Goal: Communication & Community: Answer question/provide support

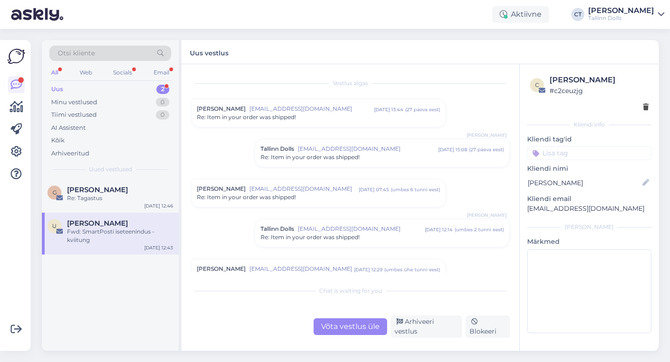
click at [79, 90] on div "Uus 2" at bounding box center [110, 89] width 122 height 13
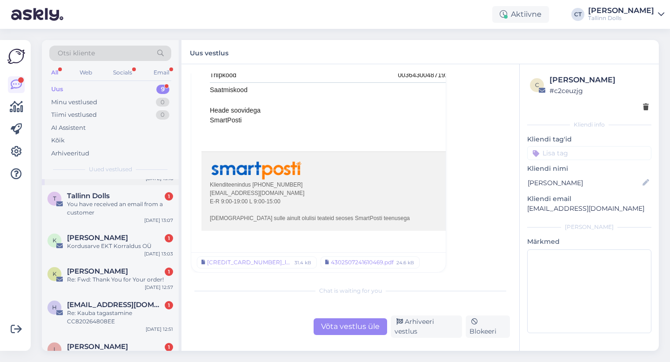
scroll to position [82, 0]
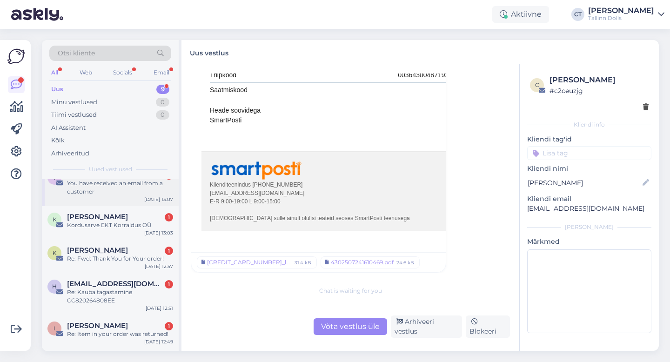
click at [113, 200] on div "T Tallinn Dolls 1 You have received an email from a customer [DATE] 13:07" at bounding box center [110, 185] width 137 height 42
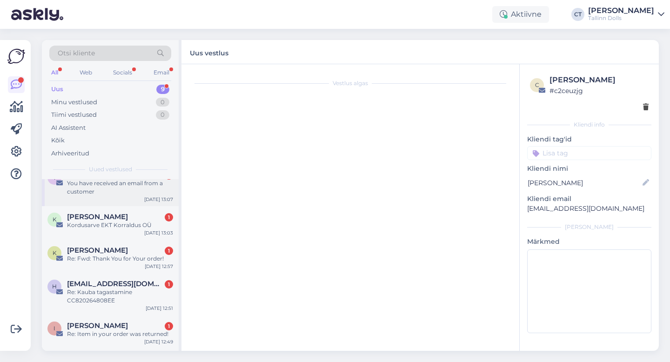
scroll to position [0, 0]
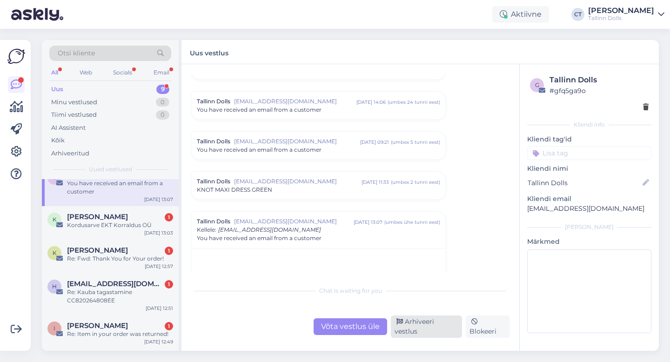
click at [431, 324] on div "Arhiveeri vestlus" at bounding box center [426, 326] width 71 height 22
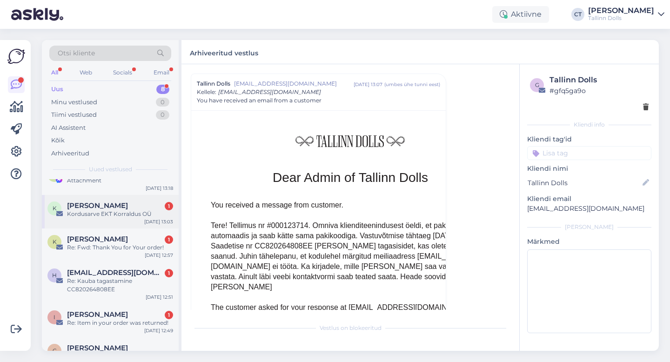
scroll to position [71, 0]
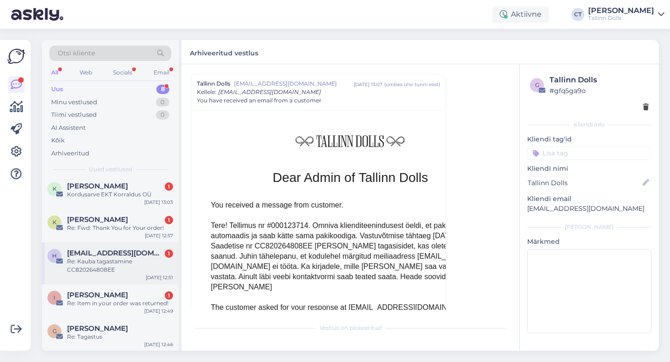
click at [148, 262] on div "Re: Kauba tagastamine CC820264808EE" at bounding box center [120, 265] width 106 height 17
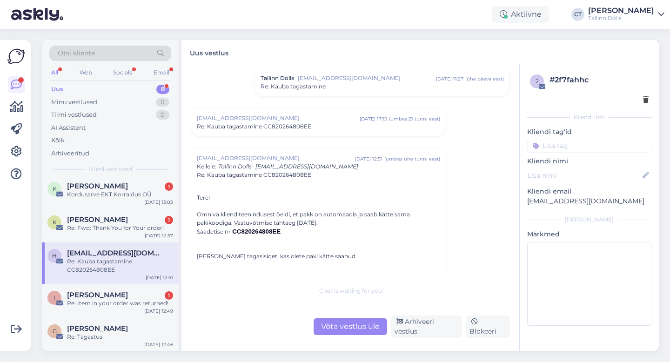
scroll to position [85, 0]
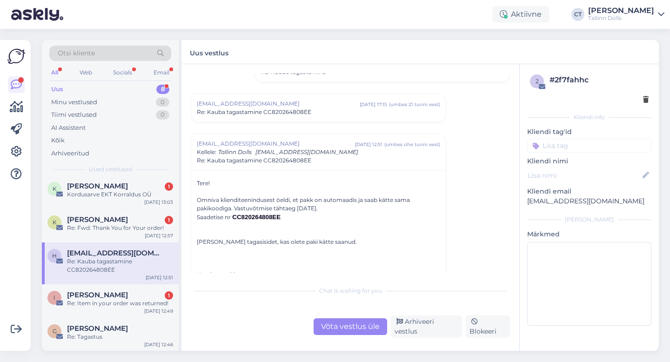
click at [389, 59] on div "Uus vestlus" at bounding box center [419, 52] width 477 height 24
click at [317, 43] on div "Uus vestlus" at bounding box center [419, 52] width 477 height 24
click at [85, 87] on div "Uus 8" at bounding box center [110, 89] width 122 height 13
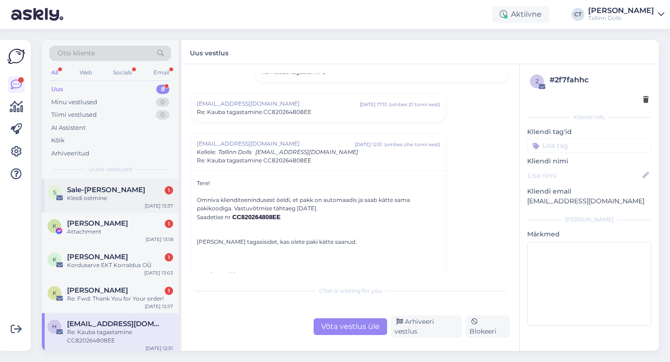
click at [114, 198] on div "Kleidi ostmine" at bounding box center [120, 198] width 106 height 8
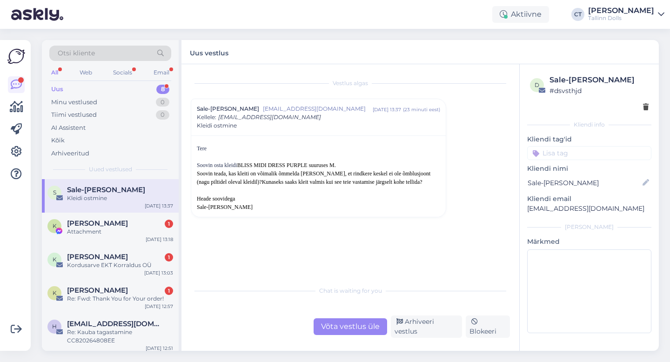
click at [358, 327] on div "Võta vestlus üle" at bounding box center [351, 326] width 74 height 17
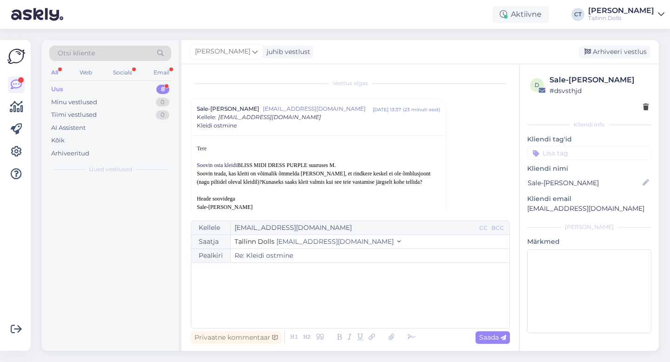
scroll to position [11, 0]
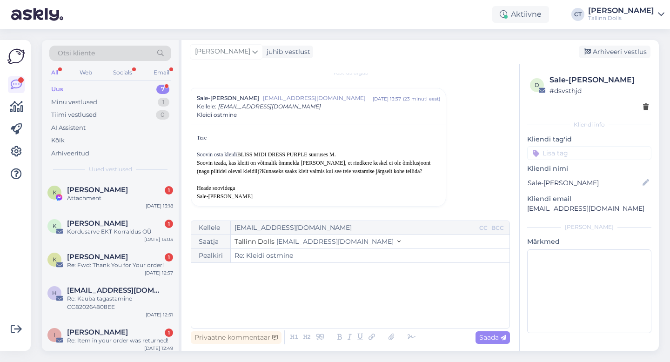
click at [364, 313] on div "﻿" at bounding box center [350, 296] width 309 height 56
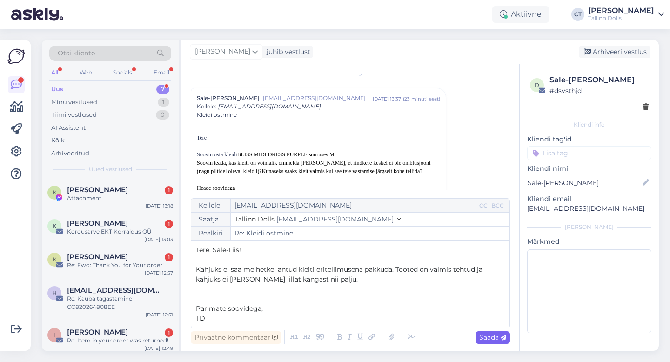
click at [489, 335] on span "Saada" at bounding box center [492, 337] width 27 height 8
type input "Re: Re: Kleidi ostmine"
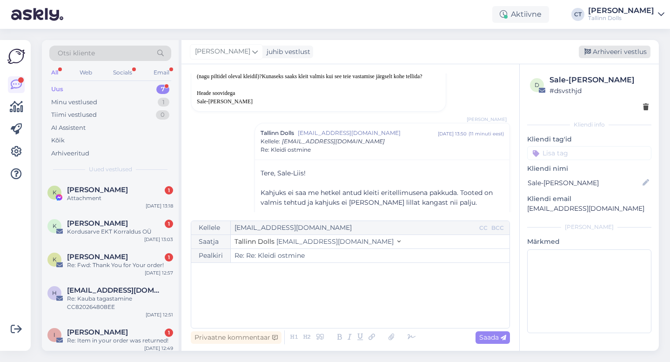
click at [623, 56] on div "Arhiveeri vestlus" at bounding box center [615, 52] width 72 height 13
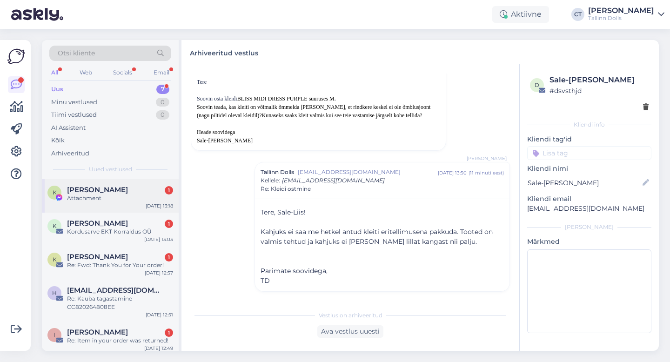
click at [152, 201] on div "Attachment" at bounding box center [120, 198] width 106 height 8
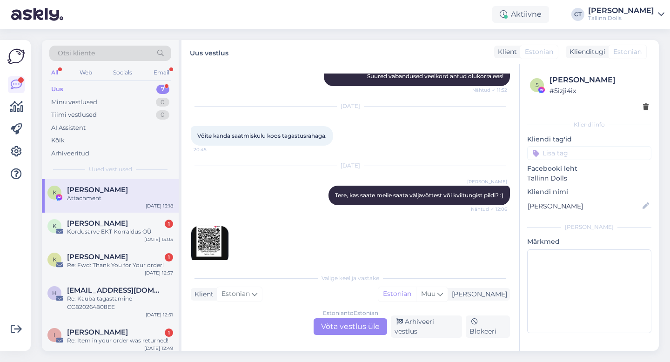
scroll to position [1645, 0]
click at [121, 217] on div "K [PERSON_NAME] 1 Kordusarve EKT Korraldus OÜ [DATE] 13:03" at bounding box center [110, 229] width 137 height 33
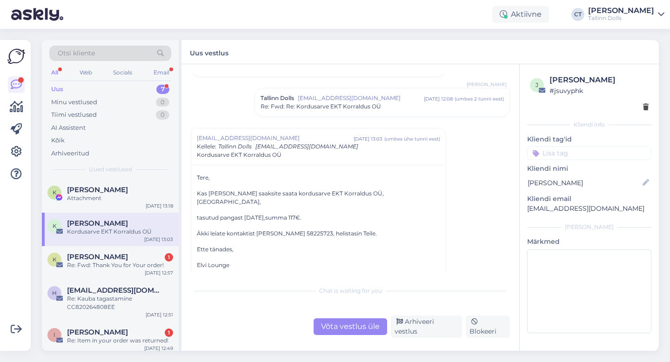
scroll to position [353, 0]
click at [102, 261] on div "Re: Fwd: Thank You for Your order!" at bounding box center [120, 265] width 106 height 8
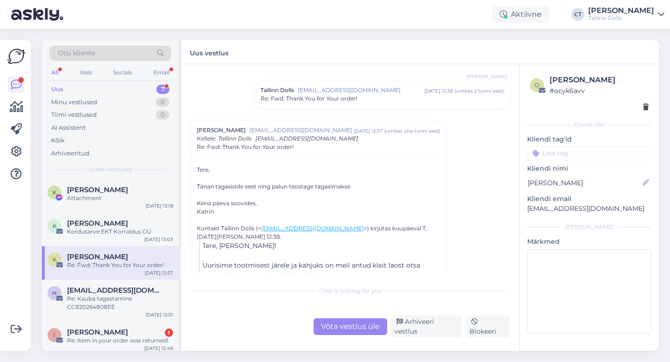
scroll to position [80, 0]
click at [348, 334] on div "Võta vestlus üle" at bounding box center [351, 326] width 74 height 17
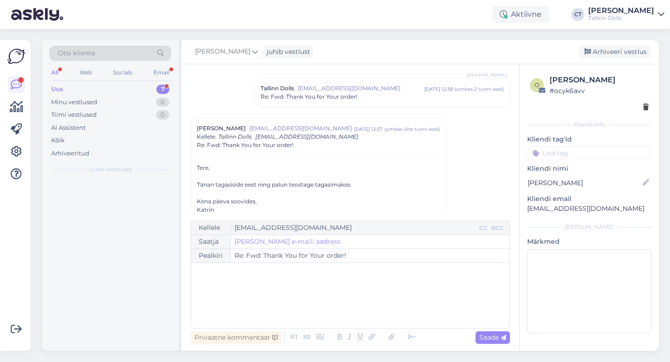
scroll to position [125, 0]
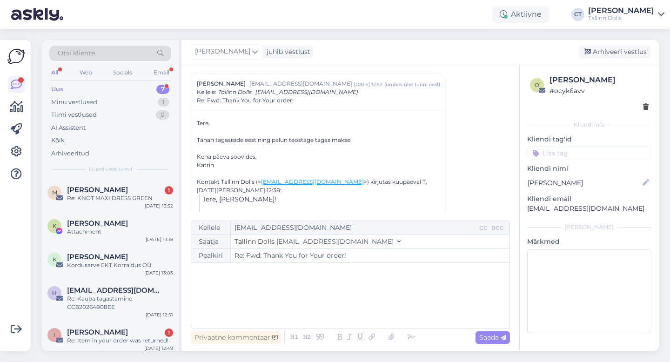
click at [362, 316] on div "﻿" at bounding box center [350, 296] width 309 height 56
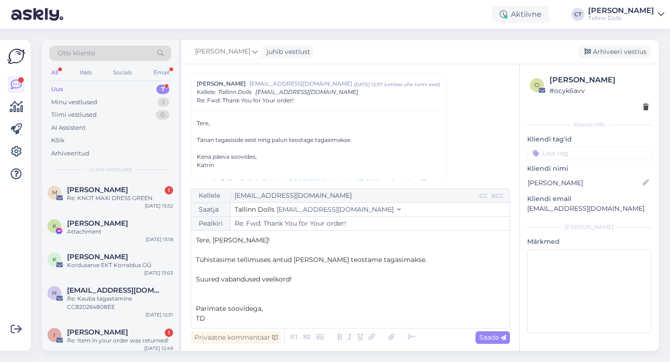
click at [499, 344] on div "Privaatne kommentaar Saada" at bounding box center [350, 337] width 319 height 18
click at [497, 337] on span "Saada" at bounding box center [492, 337] width 27 height 8
type input "Re: Fwd: Thank You for Your order!"
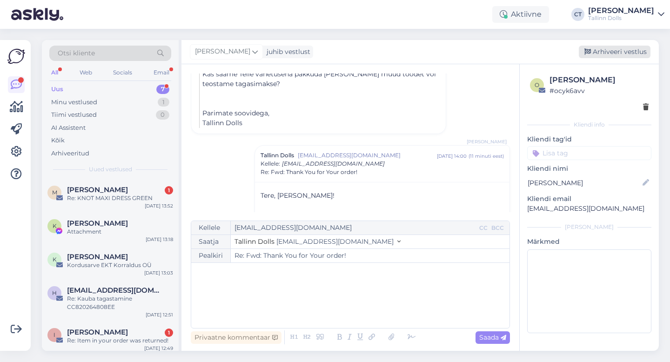
click at [623, 48] on div "Arhiveeri vestlus" at bounding box center [615, 52] width 72 height 13
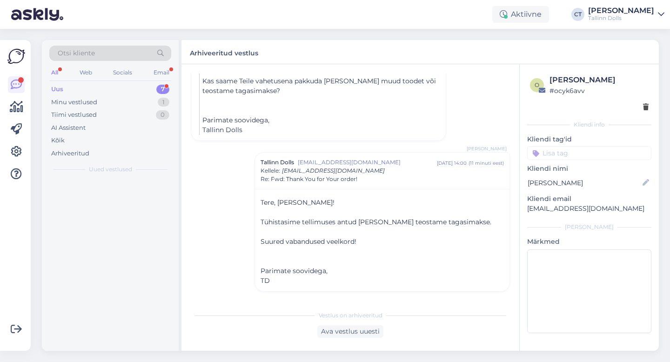
scroll to position [302, 0]
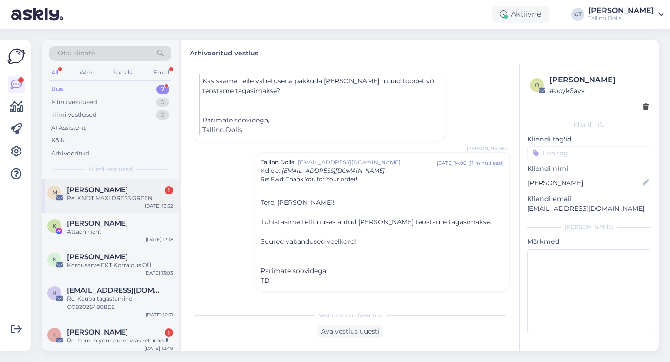
click at [115, 199] on div "Re: KNOT MAXI DRESS GREEN" at bounding box center [120, 198] width 106 height 8
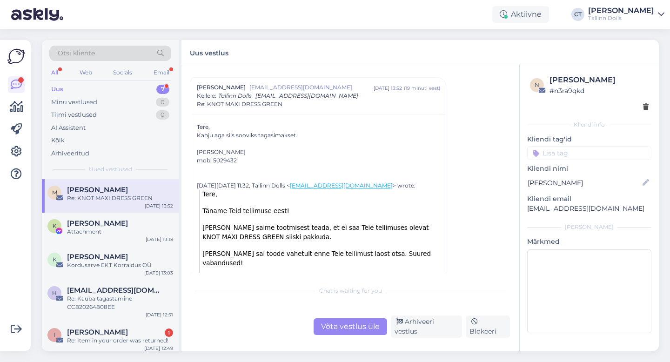
scroll to position [30, 0]
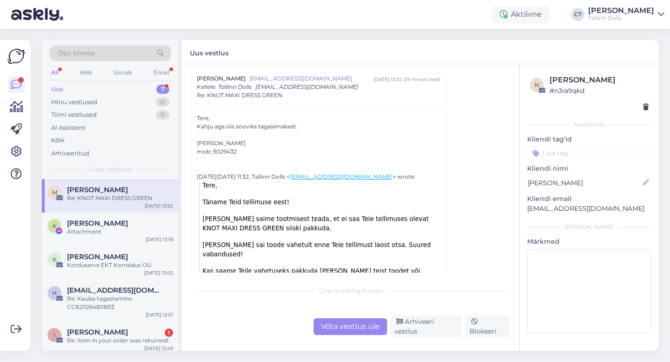
click at [346, 339] on div "Vestlus algas [PERSON_NAME] [EMAIL_ADDRESS][DOMAIN_NAME] [DATE] 13:52 ( 19 minu…" at bounding box center [350, 207] width 338 height 287
click at [347, 328] on div "Võta vestlus üle" at bounding box center [351, 326] width 74 height 17
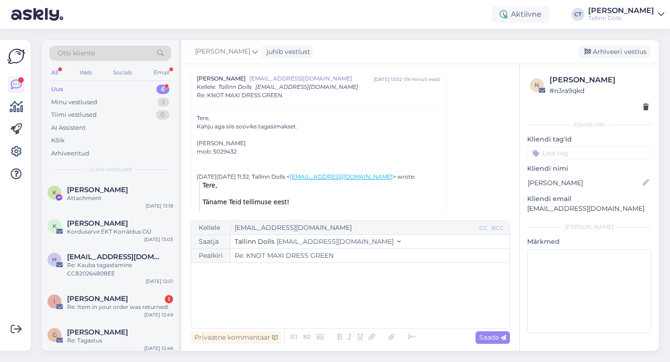
scroll to position [25, 0]
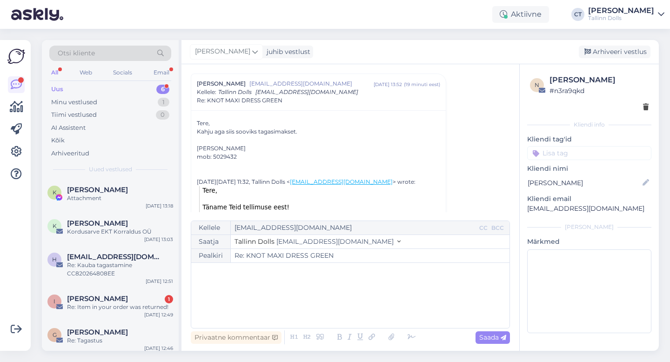
click at [347, 303] on div "﻿" at bounding box center [350, 296] width 309 height 56
click at [367, 310] on div "﻿" at bounding box center [350, 296] width 309 height 56
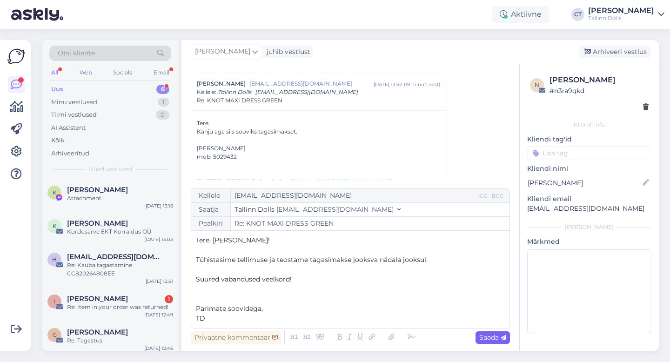
click at [501, 336] on icon at bounding box center [504, 338] width 6 height 6
type input "Re: Re: KNOT MAXI DRESS GREEN"
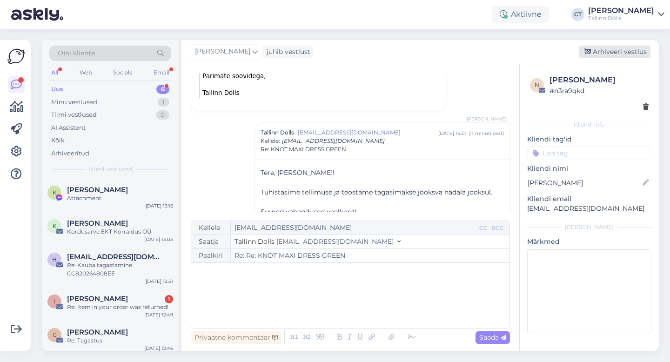
click at [612, 49] on div "Arhiveeri vestlus" at bounding box center [615, 52] width 72 height 13
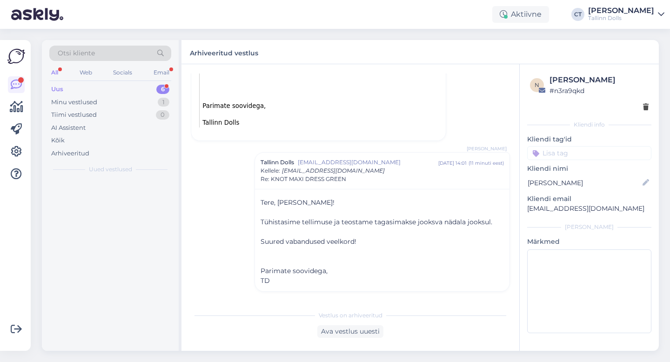
scroll to position [246, 0]
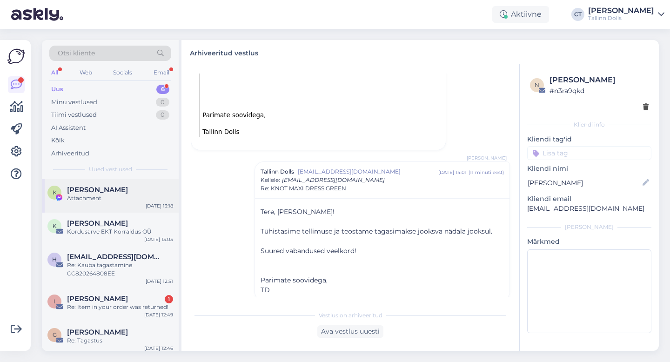
click at [115, 206] on div "K [PERSON_NAME] Attachment [DATE] 13:18" at bounding box center [110, 195] width 137 height 33
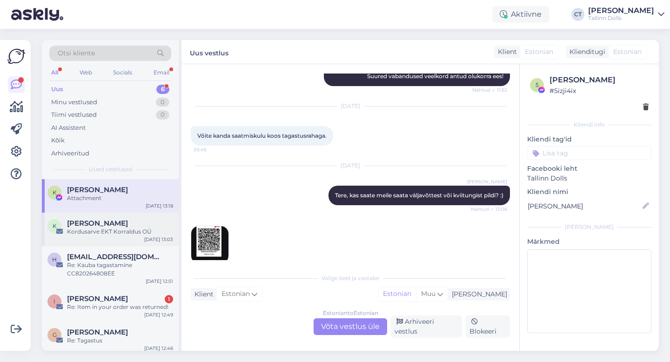
click at [117, 230] on div "Kordusarve EKT Korraldus OÜ" at bounding box center [120, 232] width 106 height 8
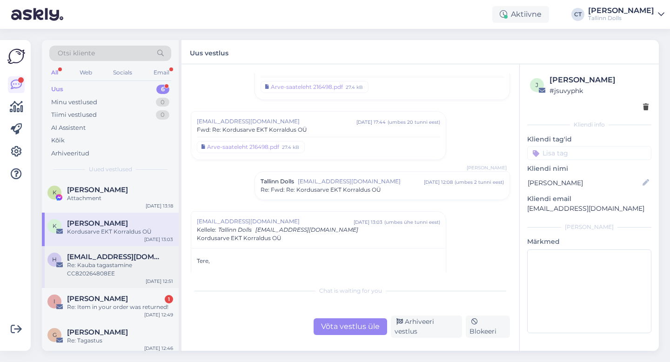
click at [115, 269] on div "Re: Kauba tagastamine CC820264808EE" at bounding box center [120, 269] width 106 height 17
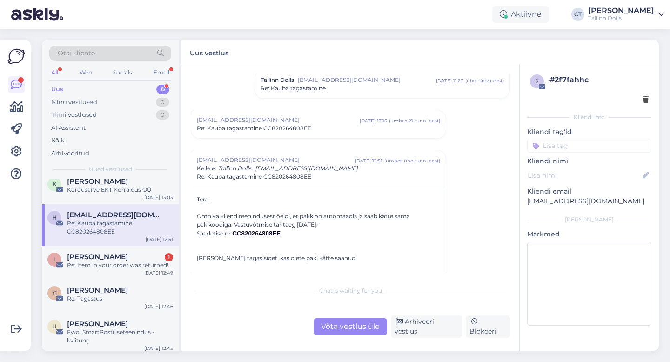
scroll to position [85, 0]
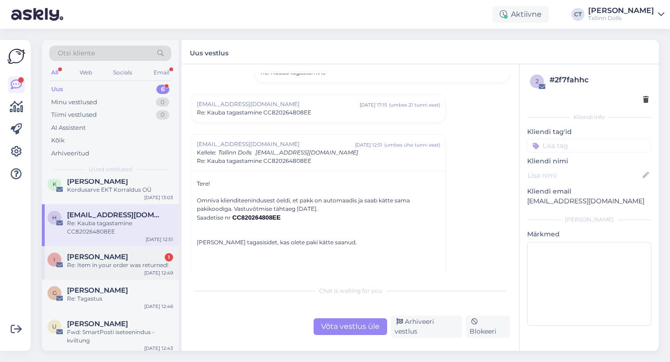
click at [128, 256] on div "[PERSON_NAME] 1" at bounding box center [120, 257] width 106 height 8
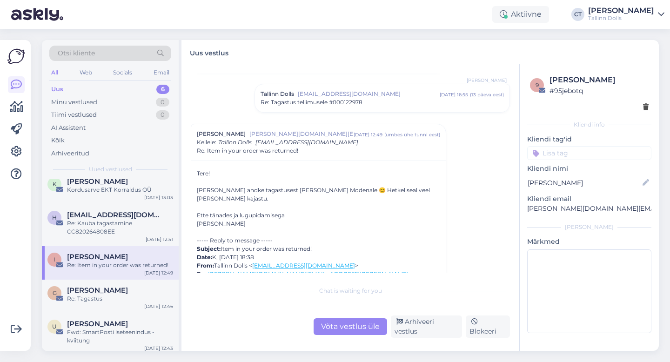
scroll to position [377, 0]
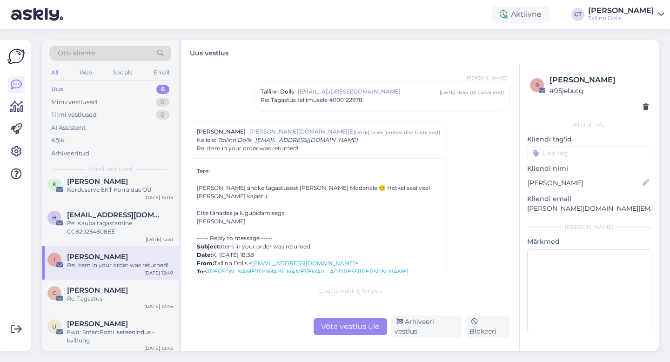
click at [349, 328] on div "Võta vestlus üle" at bounding box center [351, 326] width 74 height 17
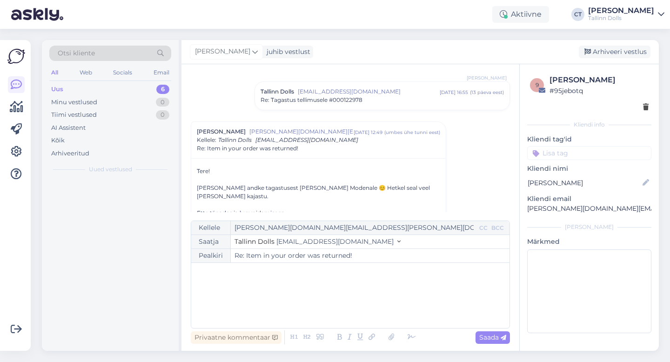
scroll to position [0, 0]
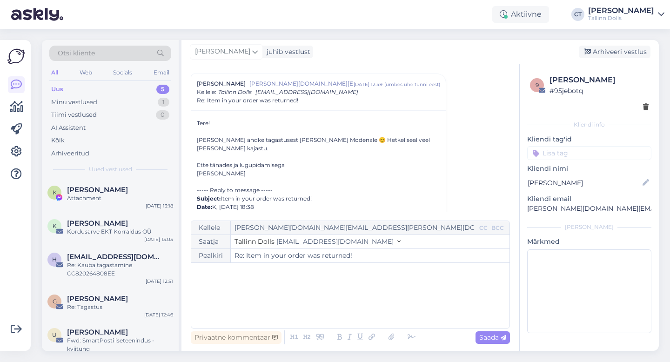
click at [351, 298] on div "﻿" at bounding box center [350, 296] width 309 height 56
click at [316, 275] on p "﻿" at bounding box center [350, 273] width 309 height 10
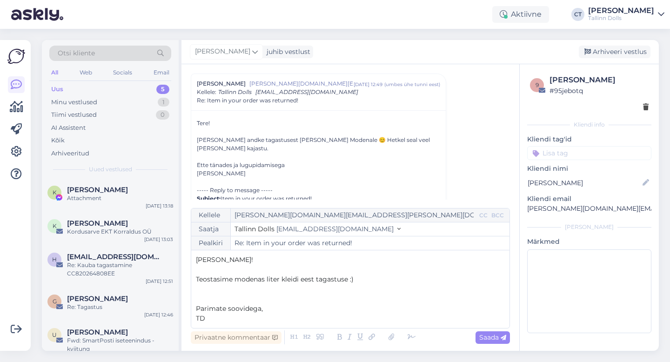
click at [498, 345] on div "Privaatne kommentaar Saada" at bounding box center [350, 337] width 319 height 18
click at [499, 337] on span "Saada" at bounding box center [492, 337] width 27 height 8
type input "Re: Re: Item in your order was returned!"
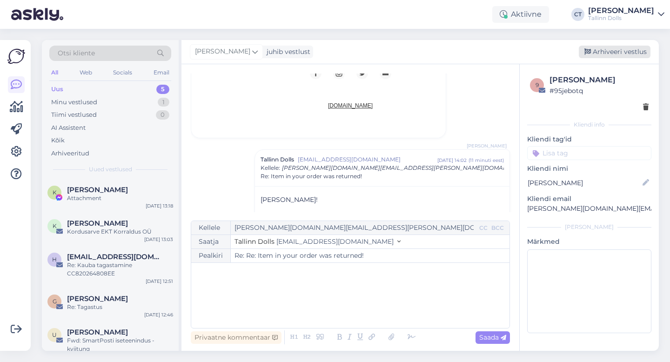
click at [615, 53] on div "Arhiveeri vestlus" at bounding box center [615, 52] width 72 height 13
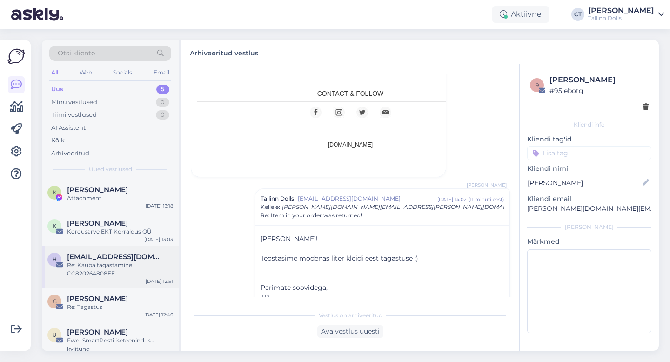
scroll to position [13, 0]
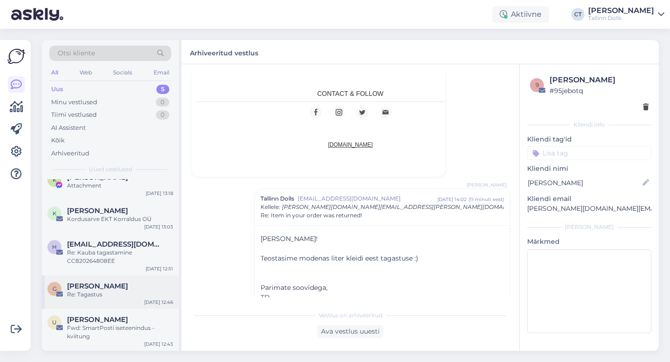
click at [105, 282] on span "[PERSON_NAME]" at bounding box center [97, 286] width 61 height 8
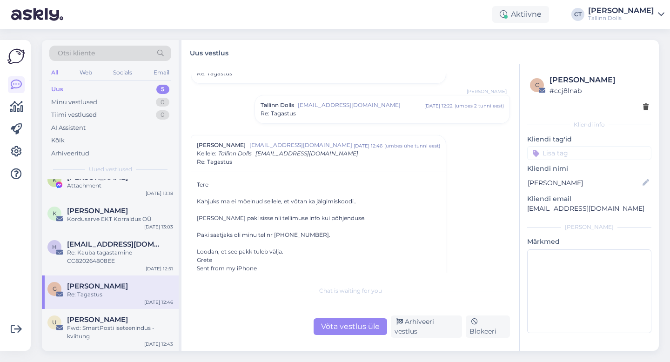
scroll to position [125, 0]
click at [347, 326] on div "Võta vestlus üle" at bounding box center [351, 326] width 74 height 17
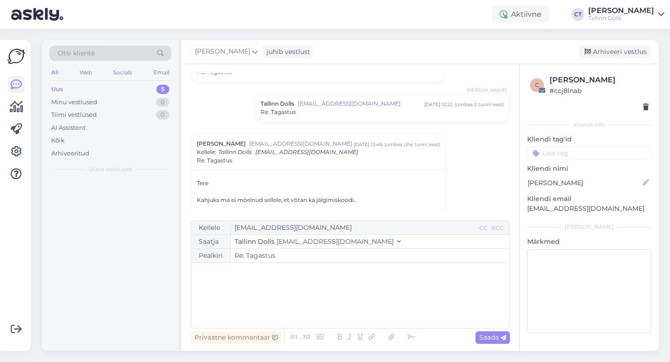
scroll to position [0, 0]
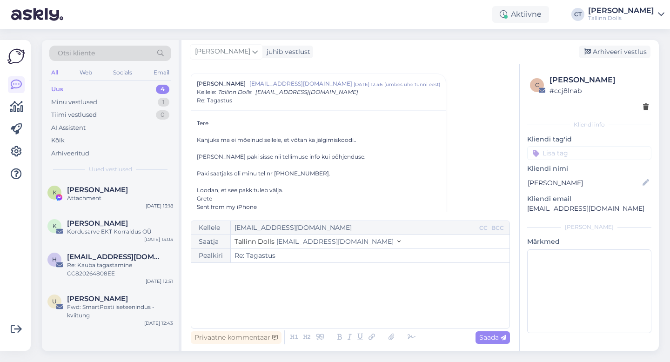
click at [358, 304] on div "﻿" at bounding box center [350, 296] width 309 height 56
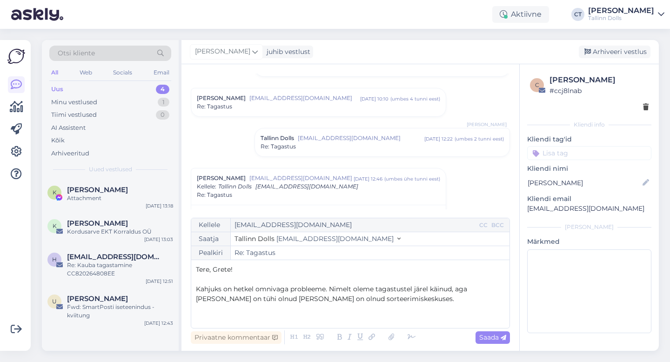
scroll to position [90, 0]
click at [328, 103] on div "Re: Tagastus" at bounding box center [318, 107] width 243 height 8
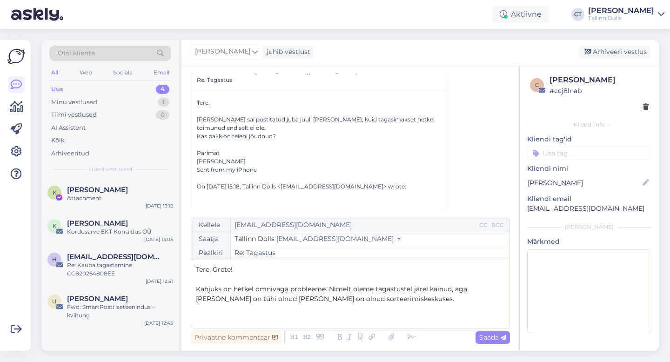
scroll to position [258, 0]
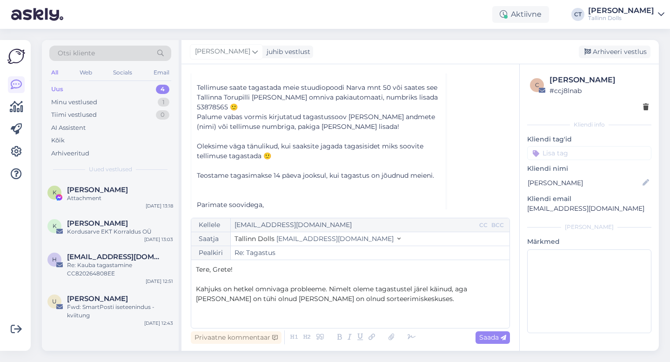
click at [372, 312] on p "﻿" at bounding box center [350, 309] width 309 height 10
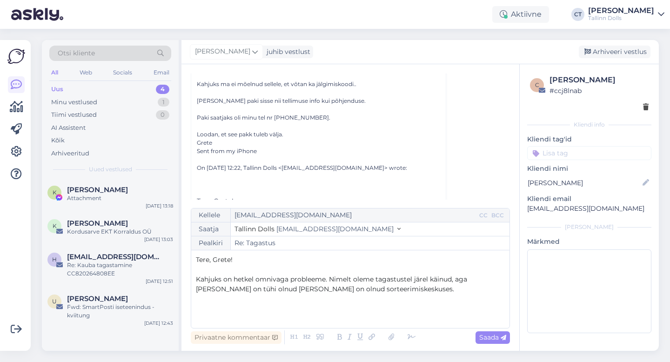
scroll to position [536, 0]
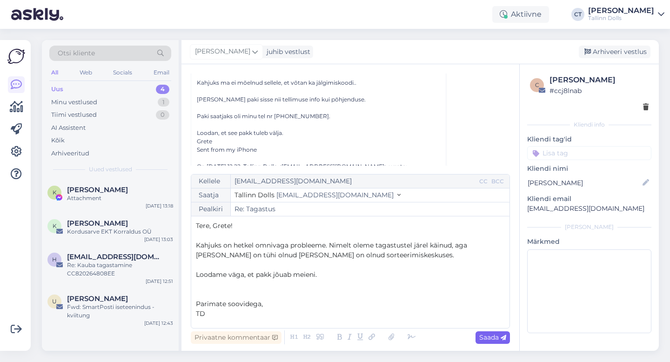
click at [499, 336] on span "Saada" at bounding box center [492, 337] width 27 height 8
type input "Re: Re: Tagastus"
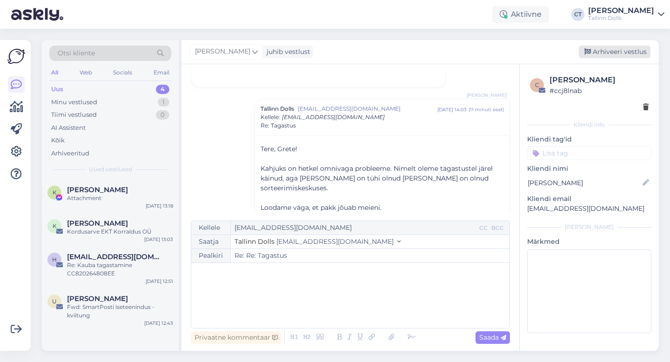
click at [610, 54] on div "Arhiveeri vestlus" at bounding box center [615, 52] width 72 height 13
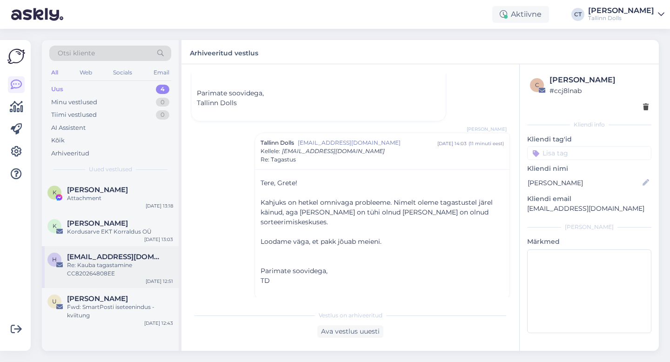
click at [110, 269] on div "Re: Kauba tagastamine CC820264808EE" at bounding box center [120, 269] width 106 height 17
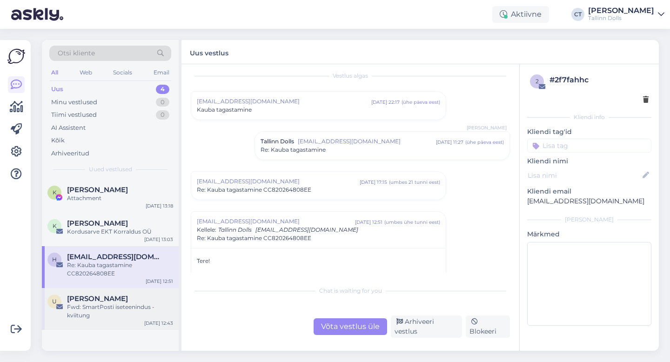
click at [114, 301] on div "[PERSON_NAME]" at bounding box center [120, 299] width 106 height 8
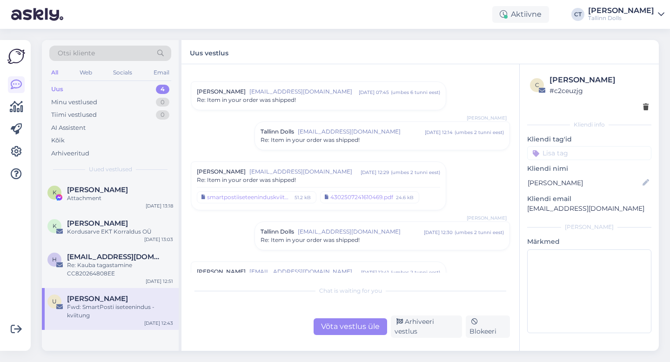
scroll to position [97, 0]
click at [361, 175] on span "[EMAIL_ADDRESS][DOMAIN_NAME]" at bounding box center [304, 172] width 111 height 8
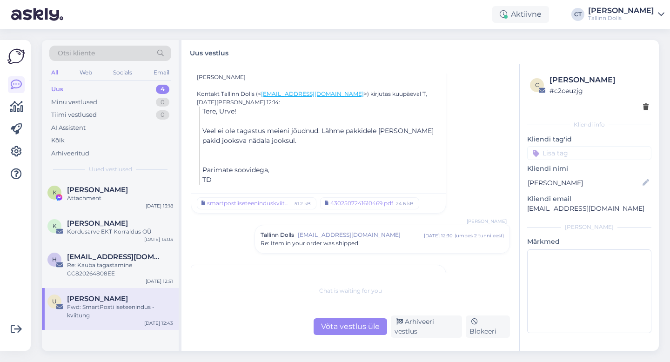
scroll to position [344, 0]
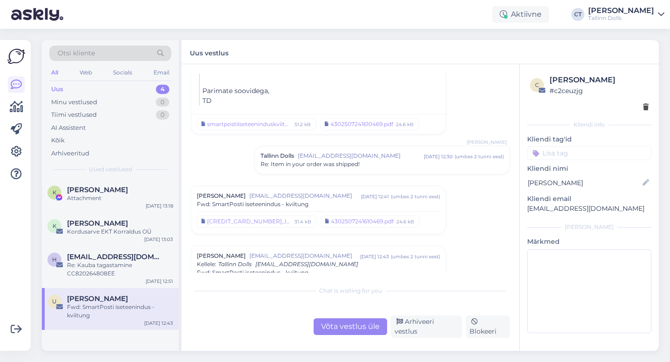
click at [354, 194] on span "[EMAIL_ADDRESS][DOMAIN_NAME]" at bounding box center [305, 196] width 112 height 8
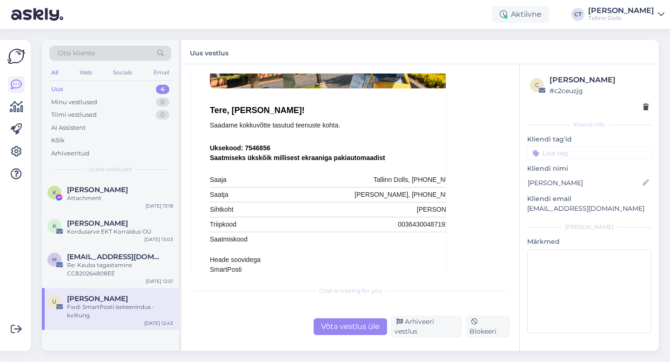
scroll to position [754, 0]
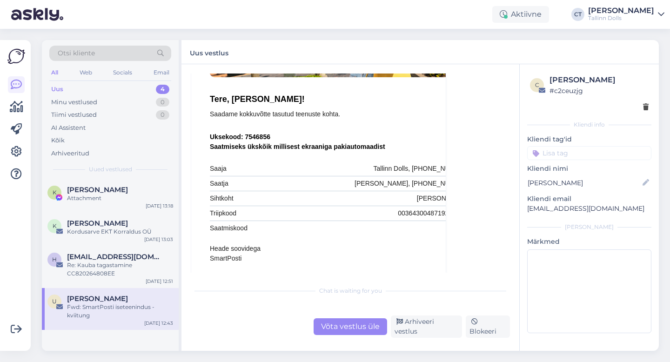
click at [364, 333] on div "Võta vestlus üle" at bounding box center [351, 326] width 74 height 17
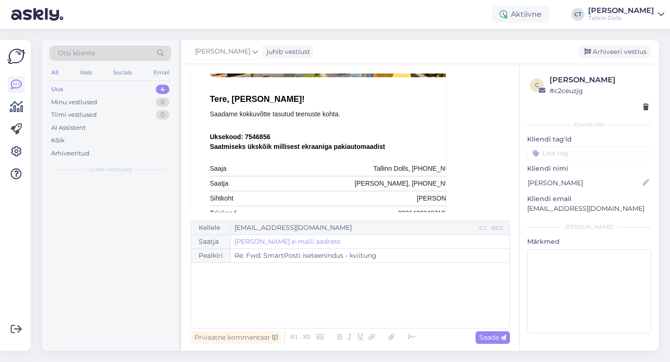
scroll to position [1103, 0]
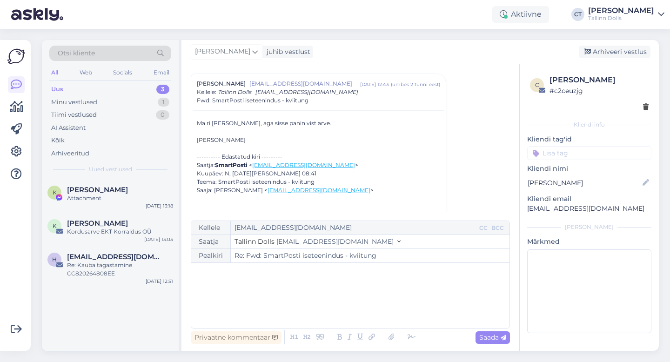
click at [367, 309] on div "﻿" at bounding box center [350, 296] width 309 height 56
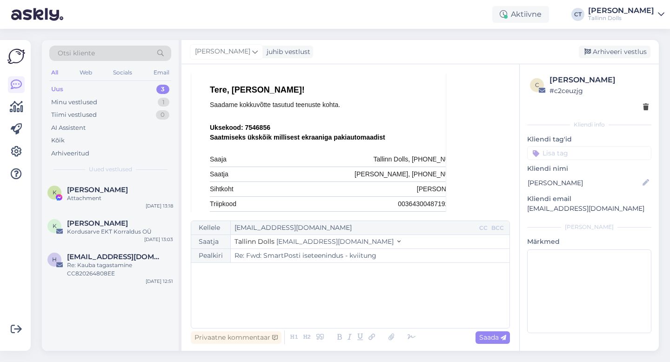
scroll to position [764, 0]
click at [319, 302] on div "﻿" at bounding box center [350, 296] width 309 height 56
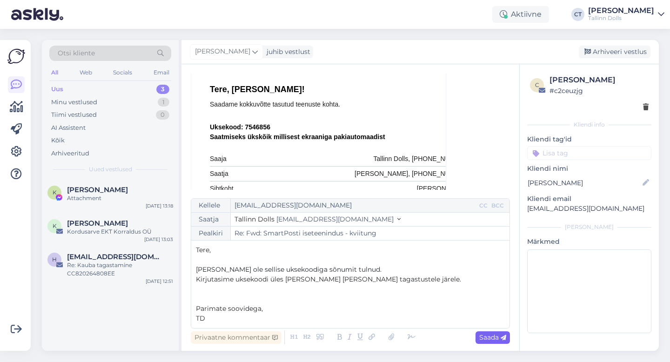
click at [497, 342] on div "Saada" at bounding box center [492, 337] width 34 height 13
type input "Re: Fwd: SmartPosti iseteenindus - kviitung"
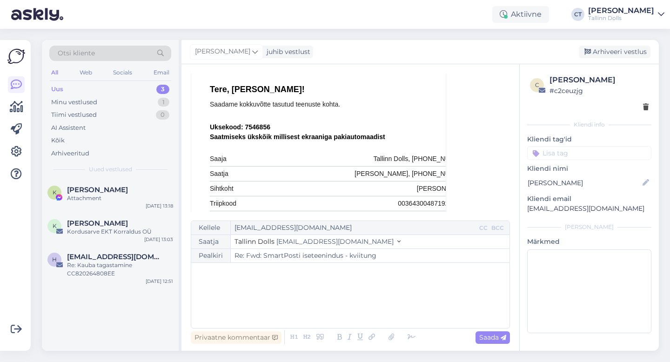
scroll to position [1695, 0]
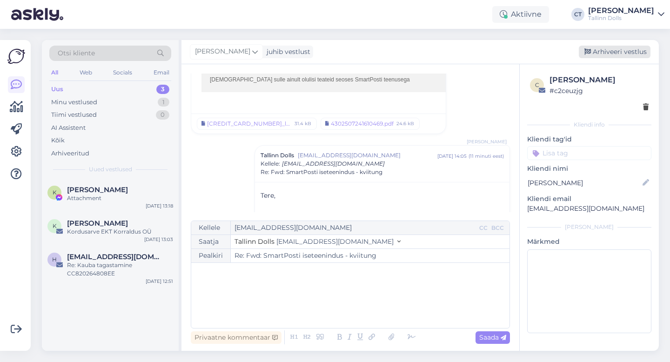
click at [613, 52] on div "Arhiveeri vestlus" at bounding box center [615, 52] width 72 height 13
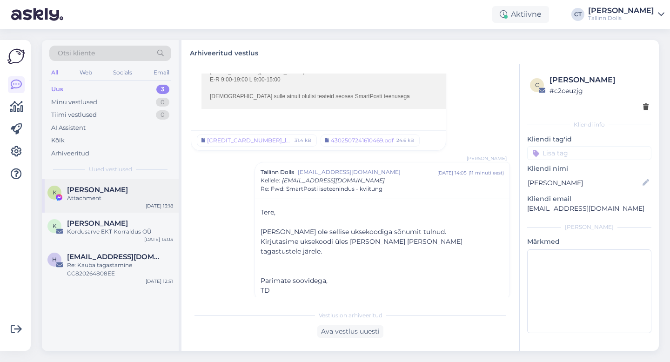
click at [106, 201] on div "Attachment" at bounding box center [120, 198] width 106 height 8
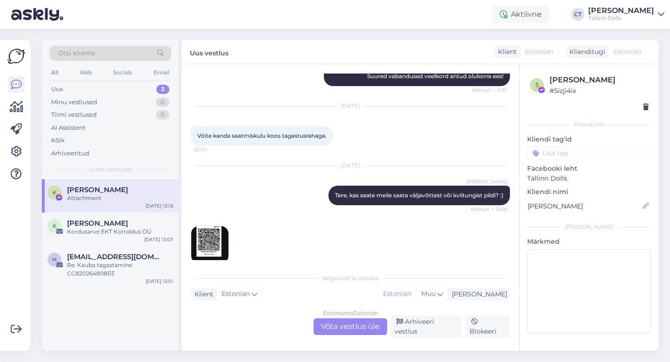
click at [213, 242] on img at bounding box center [209, 244] width 37 height 37
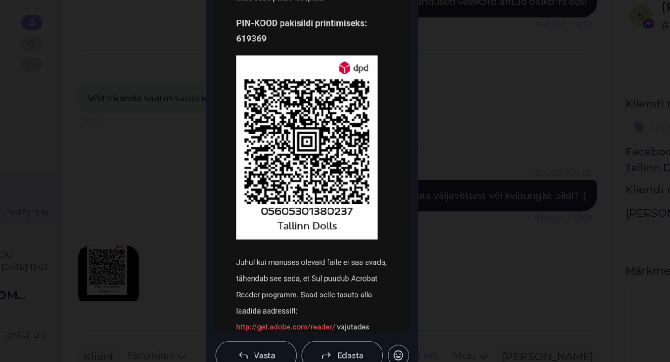
click at [480, 137] on div at bounding box center [335, 181] width 670 height 362
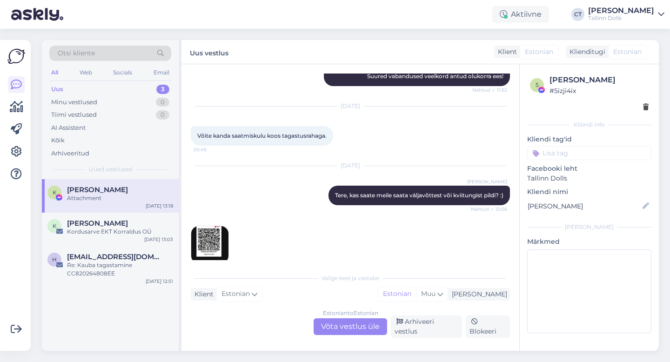
click at [347, 328] on div "Estonian to Estonian Võta vestlus üle" at bounding box center [351, 326] width 74 height 17
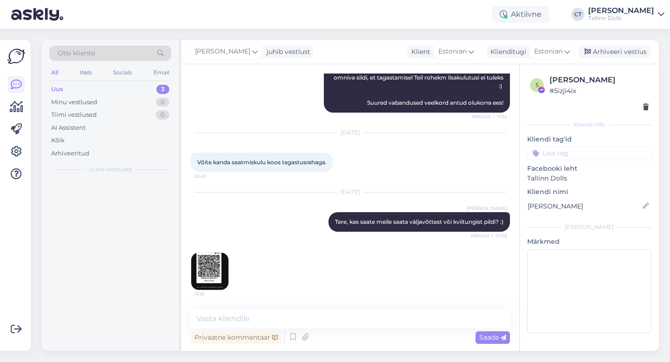
scroll to position [1610, 0]
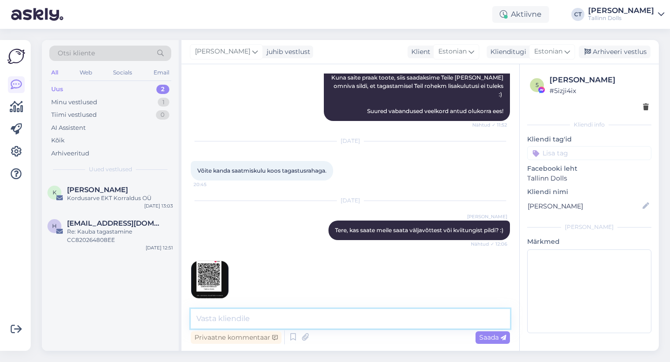
click at [355, 315] on textarea at bounding box center [350, 319] width 319 height 20
type textarea "Kahjuks ei ole QR kood enam aktiivne ja ei saa avada."
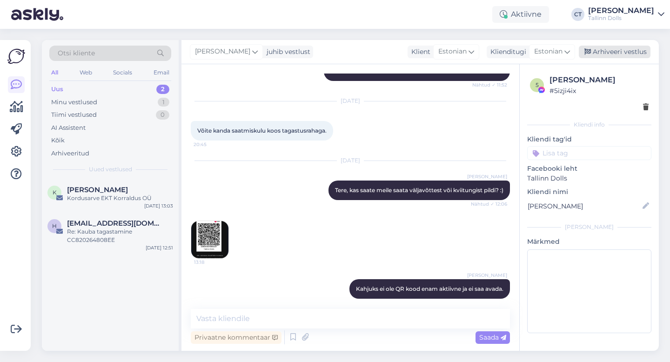
click at [609, 51] on div "Arhiveeri vestlus" at bounding box center [615, 52] width 72 height 13
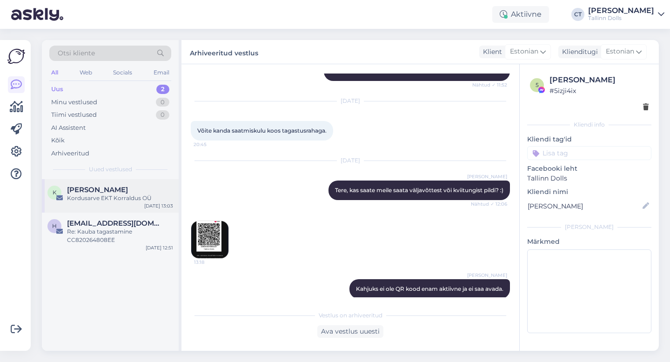
click at [120, 181] on div "K [PERSON_NAME] Kordusarve EKT Korraldus OÜ [DATE] 13:03" at bounding box center [110, 195] width 137 height 33
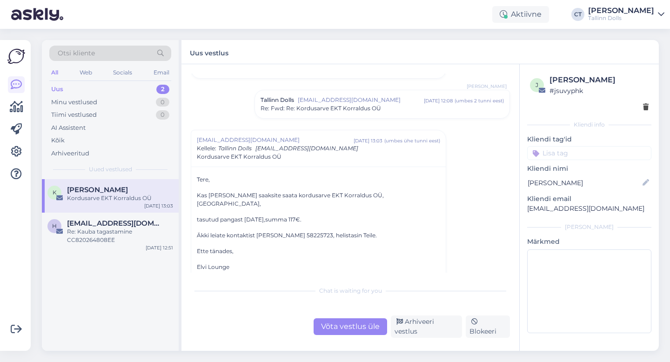
scroll to position [353, 0]
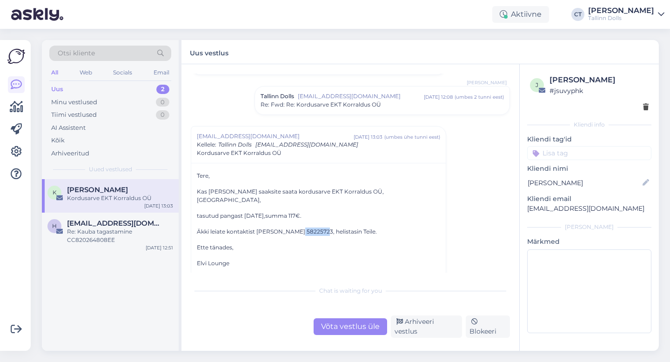
drag, startPoint x: 288, startPoint y: 221, endPoint x: 313, endPoint y: 221, distance: 24.7
click at [313, 228] on p "Äkki leiate kontaktist [PERSON_NAME] 58225723, helistasin Teile." at bounding box center [318, 232] width 243 height 8
copy p "58225723"
click at [362, 328] on div "Võta vestlus üle" at bounding box center [351, 326] width 74 height 17
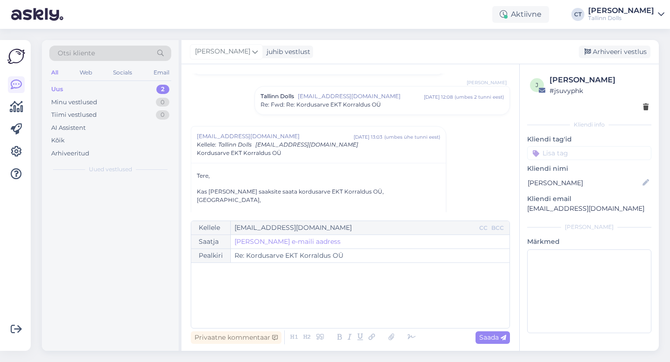
scroll to position [405, 0]
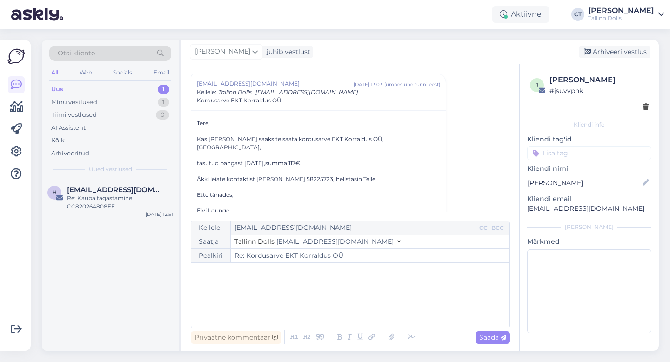
click at [371, 312] on div "﻿" at bounding box center [350, 296] width 309 height 56
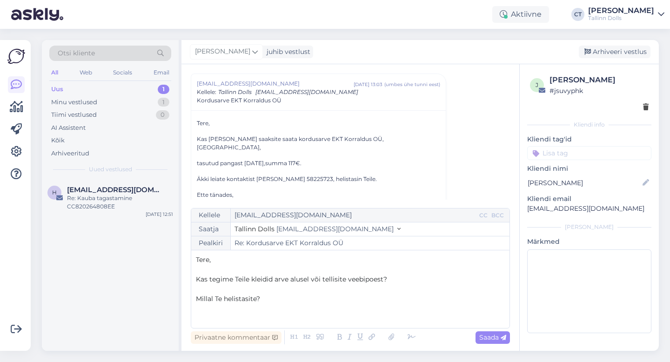
click at [399, 281] on p "Kas tegime Teile kleidid arve alusel või tellisite veebipoest?" at bounding box center [350, 280] width 309 height 10
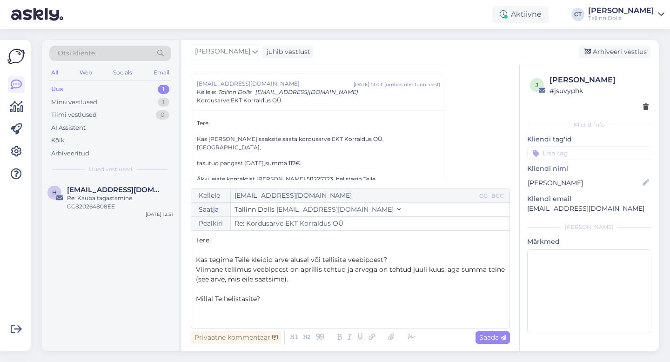
click at [308, 301] on p "Millal Te helistasite?" at bounding box center [350, 299] width 309 height 10
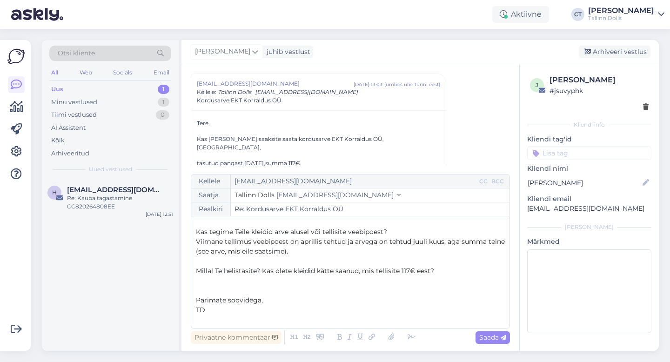
scroll to position [25, 0]
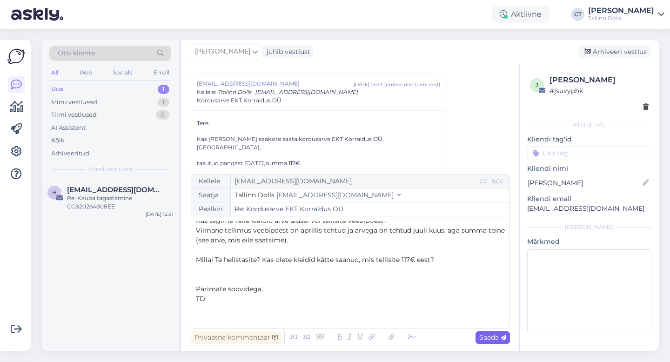
click at [494, 336] on span "Saada" at bounding box center [492, 337] width 27 height 8
type input "Re: Re: Kordusarve EKT Korraldus OÜ"
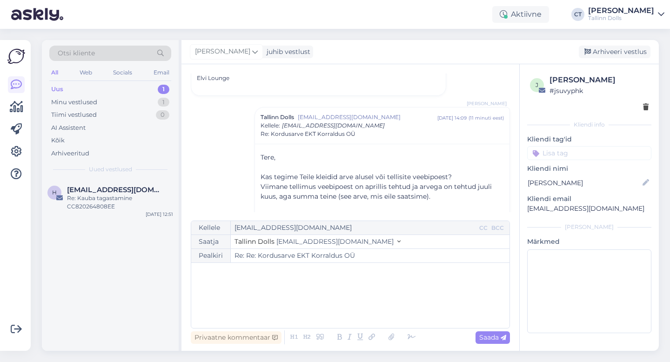
scroll to position [0, 0]
click at [613, 50] on div "Arhiveeri vestlus" at bounding box center [615, 52] width 72 height 13
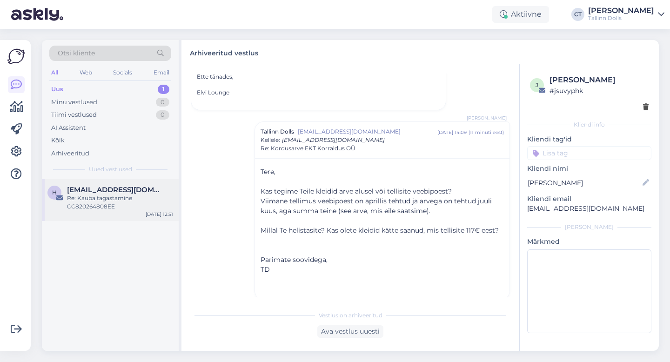
click at [112, 191] on span "[EMAIL_ADDRESS][DOMAIN_NAME]" at bounding box center [115, 190] width 97 height 8
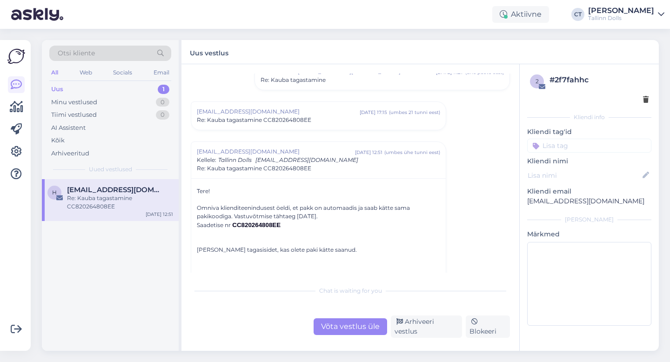
scroll to position [80, 0]
click at [365, 329] on div "Võta vestlus üle" at bounding box center [351, 326] width 74 height 17
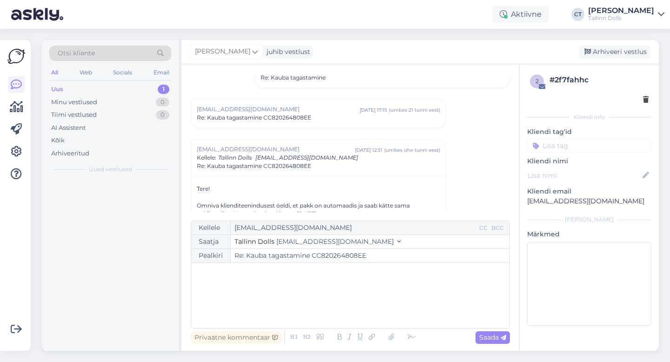
scroll to position [145, 0]
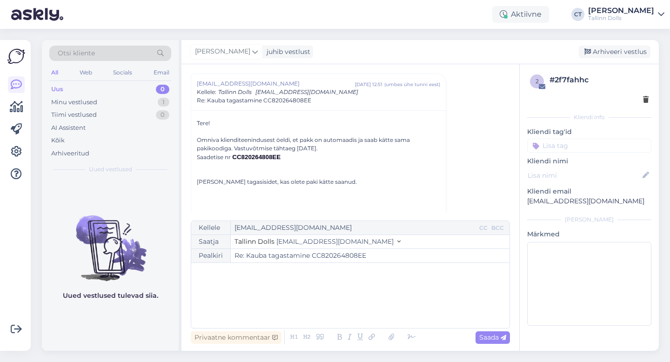
click at [364, 301] on div "﻿" at bounding box center [350, 296] width 309 height 56
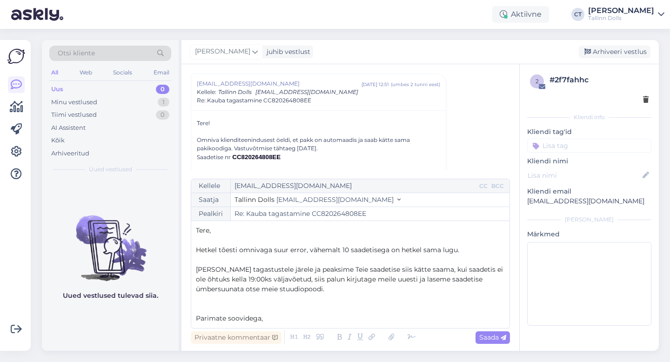
scroll to position [5, 0]
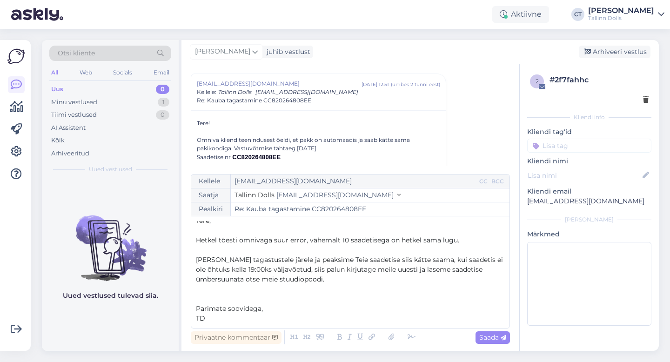
click at [443, 258] on span "[PERSON_NAME] tagastustele järele ja peaksime Teie saadetise siis kätte saama, …" at bounding box center [350, 269] width 309 height 28
click at [372, 281] on p "[PERSON_NAME] tagastustele järele ja peaksime [PERSON_NAME] saadetise siis kätt…" at bounding box center [350, 269] width 309 height 29
click at [494, 333] on span "Saada" at bounding box center [492, 337] width 27 height 8
type input "Re: Re: Kauba tagastamine CC820264808EE"
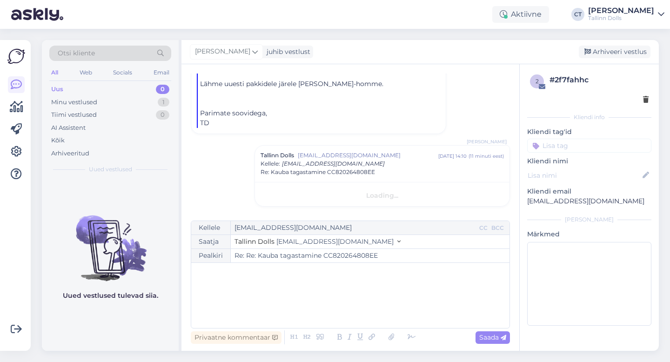
scroll to position [0, 0]
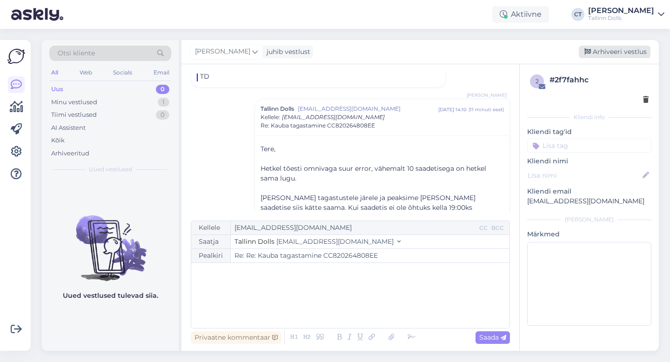
click at [641, 54] on div "Arhiveeri vestlus" at bounding box center [615, 52] width 72 height 13
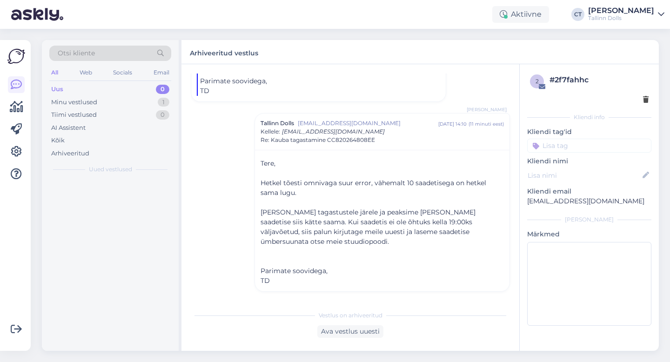
scroll to position [423, 0]
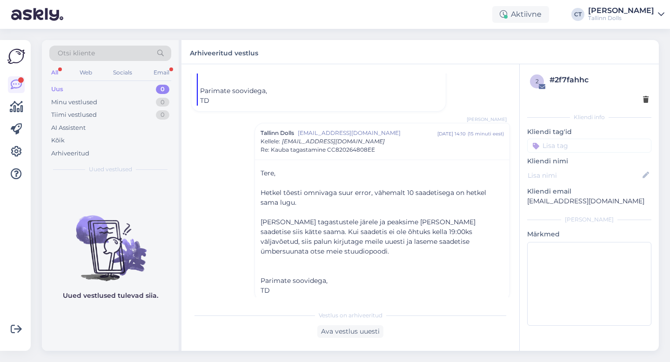
click at [64, 83] on div "Uus 0" at bounding box center [110, 89] width 122 height 13
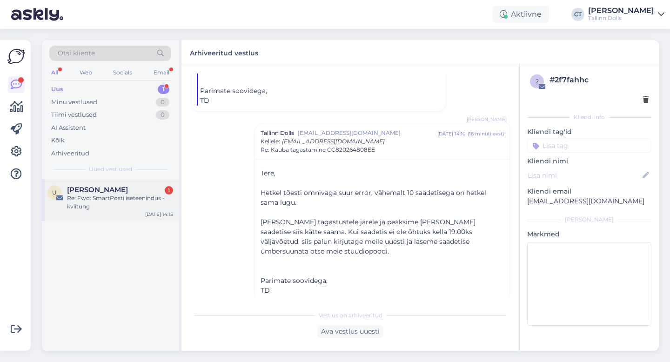
click at [107, 205] on div "Re: Fwd: SmartPosti iseteenindus - kviitung" at bounding box center [120, 202] width 106 height 17
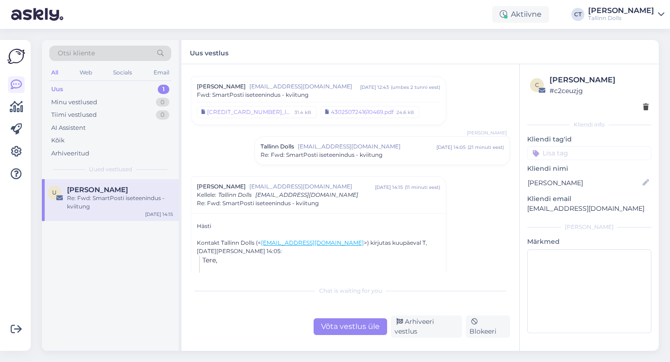
scroll to position [351, 0]
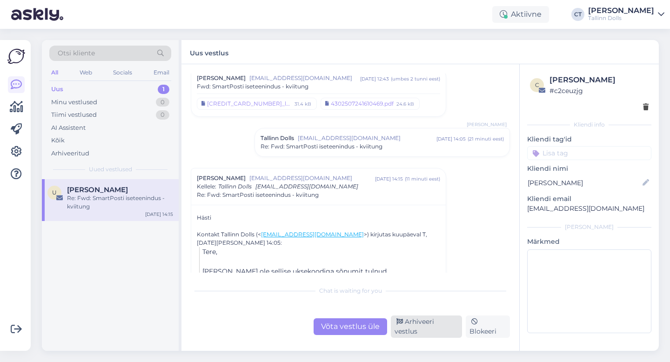
click at [442, 328] on div "Arhiveeri vestlus" at bounding box center [426, 326] width 71 height 22
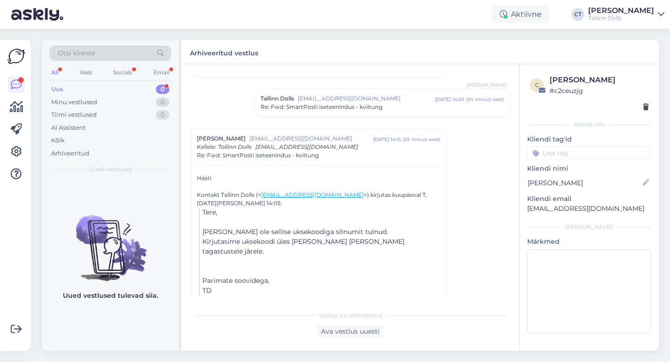
click at [84, 87] on div "Uus 0" at bounding box center [110, 89] width 122 height 13
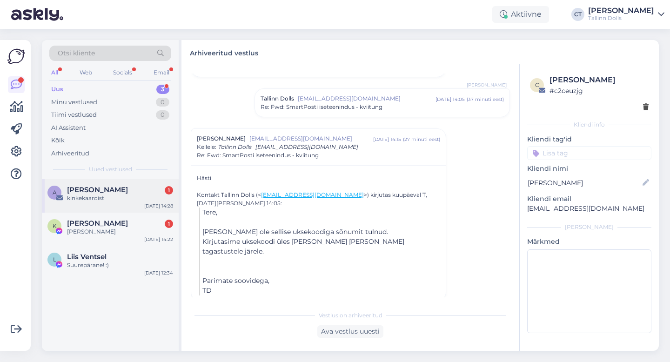
click at [115, 196] on div "kinkekaardist" at bounding box center [120, 198] width 106 height 8
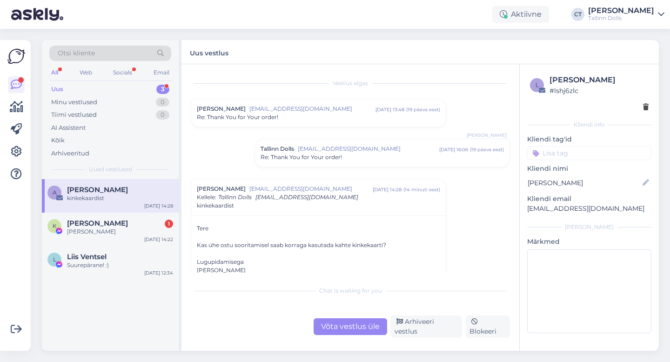
scroll to position [8, 0]
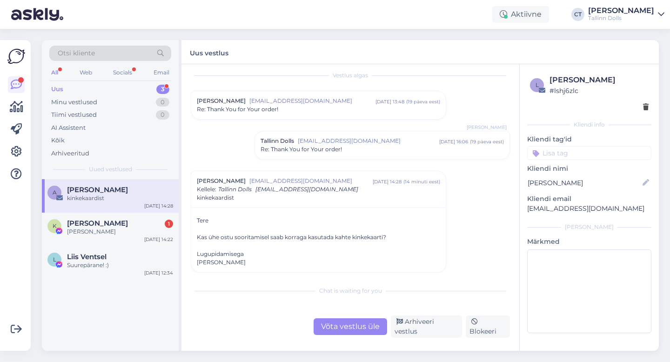
click at [361, 322] on div "Võta vestlus üle" at bounding box center [351, 326] width 74 height 17
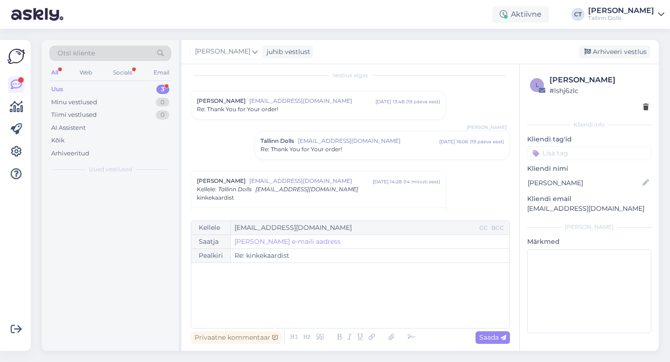
scroll to position [74, 0]
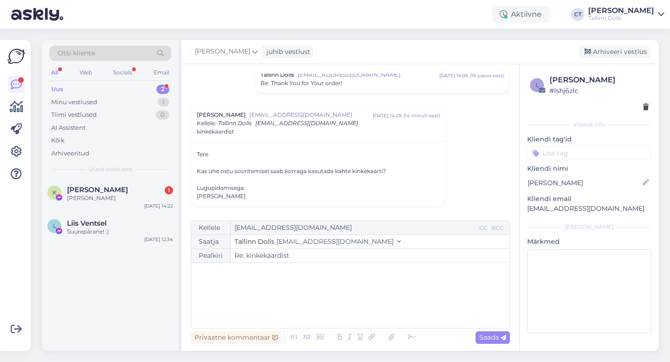
click at [368, 315] on div "﻿" at bounding box center [350, 296] width 309 height 56
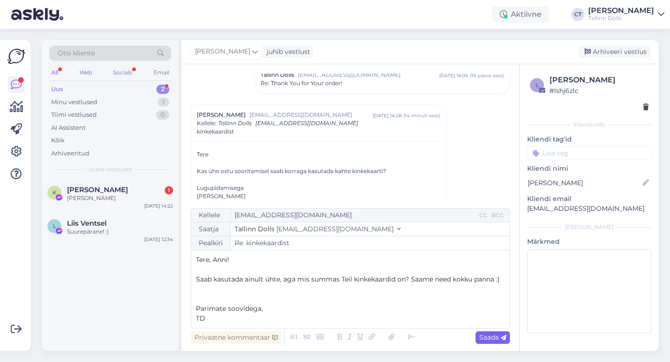
click at [486, 335] on span "Saada" at bounding box center [492, 337] width 27 height 8
type input "Re: Re: kinkekaardist"
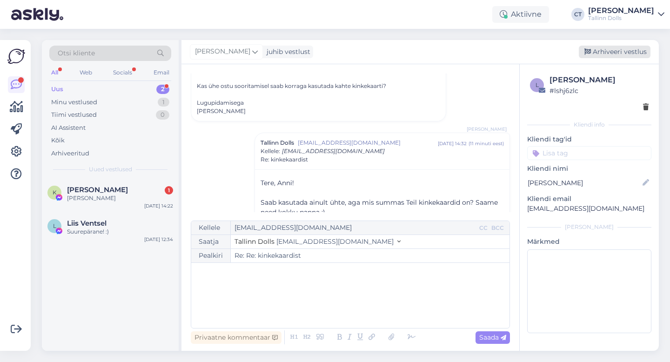
click at [617, 53] on div "Arhiveeri vestlus" at bounding box center [615, 52] width 72 height 13
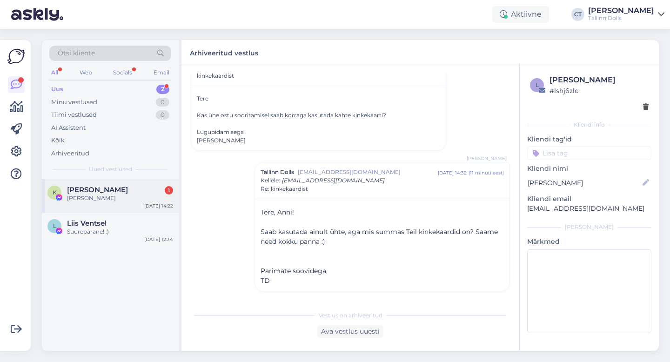
click at [128, 195] on div "[PERSON_NAME]" at bounding box center [120, 198] width 106 height 8
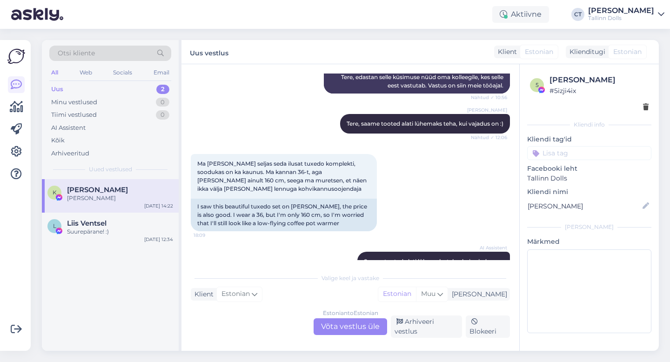
scroll to position [1725, 0]
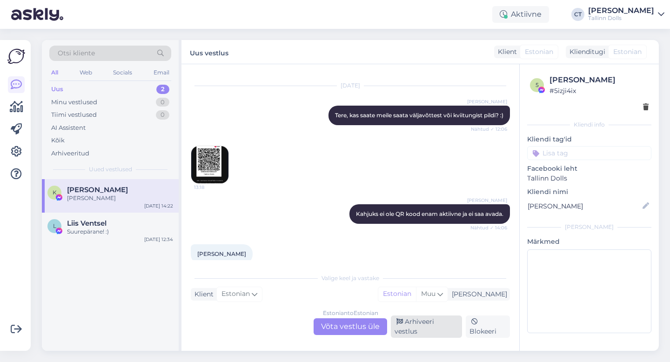
click at [423, 329] on div "Arhiveeri vestlus" at bounding box center [426, 326] width 71 height 22
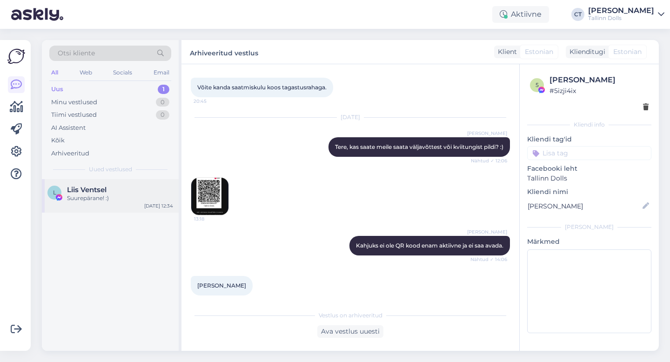
click at [113, 189] on div "Liis Ventsel" at bounding box center [120, 190] width 106 height 8
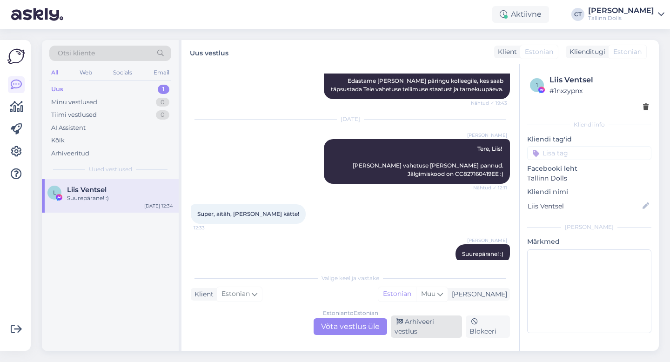
click at [422, 331] on div "Arhiveeri vestlus" at bounding box center [426, 326] width 71 height 22
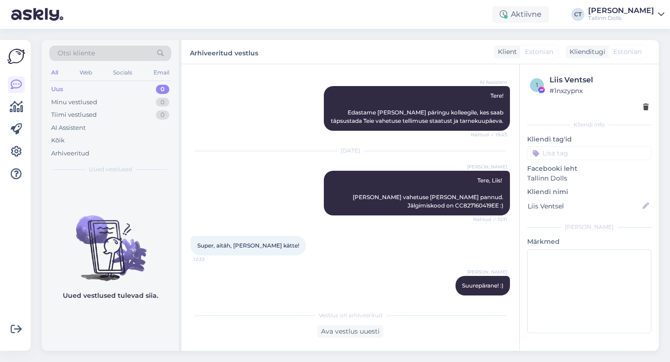
click at [84, 93] on div "Uus 0" at bounding box center [110, 89] width 122 height 13
click at [112, 89] on div "Uus 0" at bounding box center [110, 89] width 122 height 13
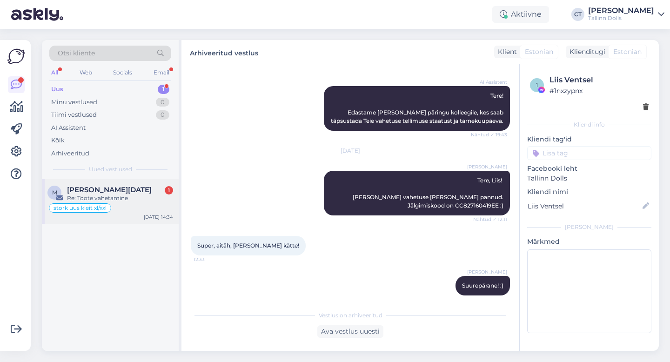
click at [108, 210] on div "stork uus kleit xl/xxl" at bounding box center [80, 207] width 62 height 9
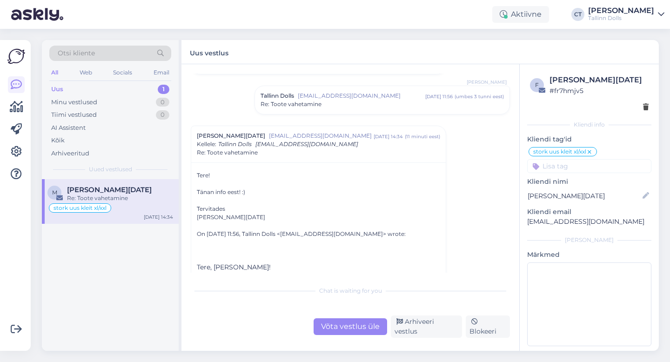
scroll to position [196, 0]
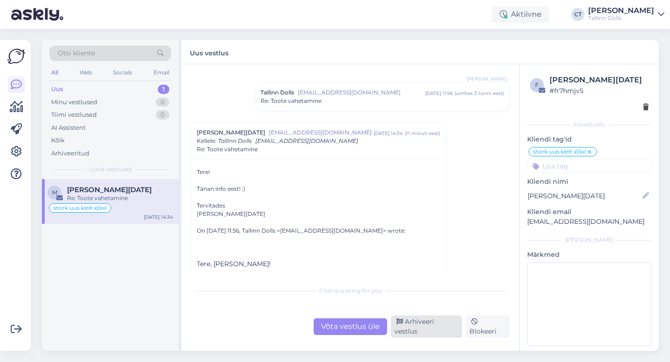
click at [427, 332] on div "Arhiveeri vestlus" at bounding box center [426, 326] width 71 height 22
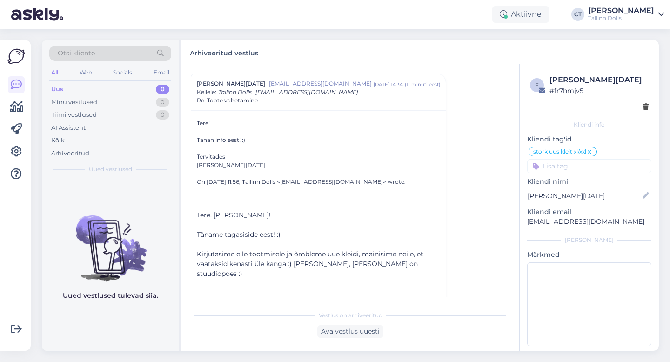
click at [87, 84] on div "Uus 0" at bounding box center [110, 89] width 122 height 13
click at [66, 85] on div "Uus 0" at bounding box center [110, 89] width 122 height 13
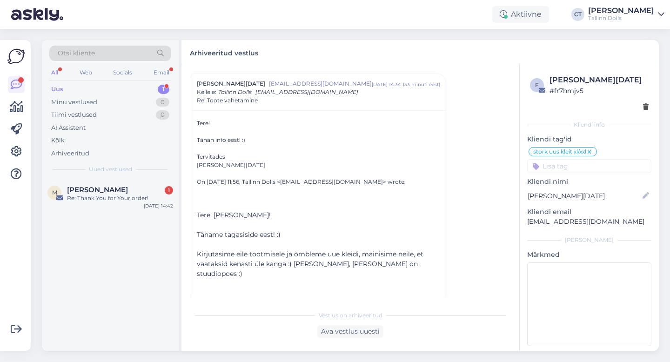
click at [102, 187] on span "[PERSON_NAME]" at bounding box center [97, 190] width 61 height 8
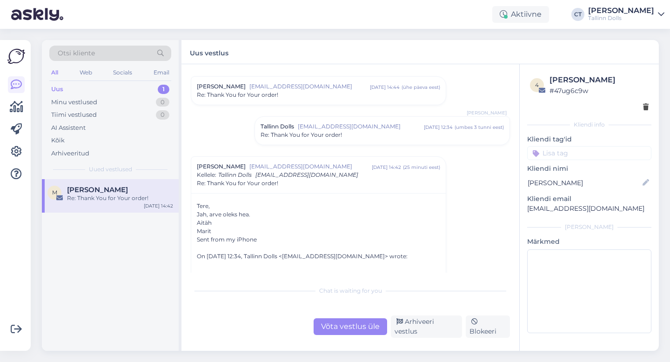
scroll to position [1243, 0]
click at [383, 135] on div "Re: Thank You for Your order!" at bounding box center [382, 134] width 243 height 8
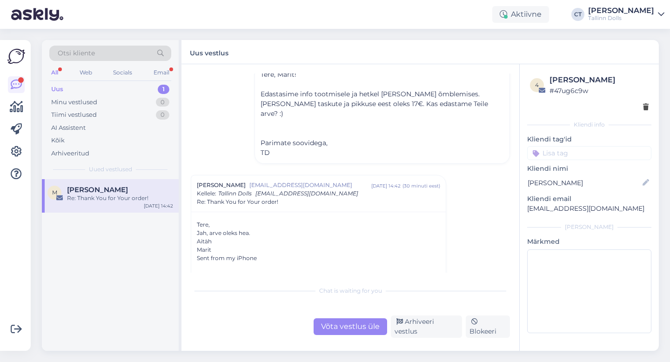
scroll to position [1347, 0]
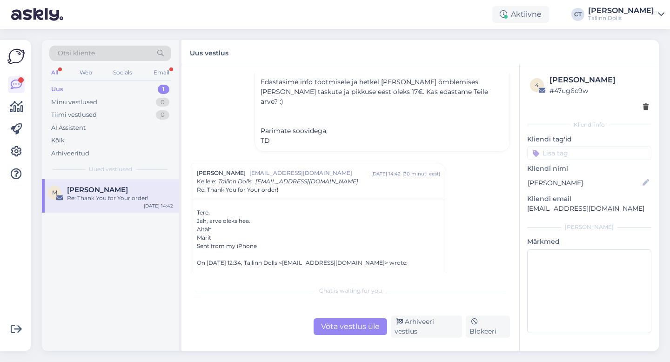
click at [345, 335] on div "Võta vestlus üle" at bounding box center [351, 326] width 74 height 17
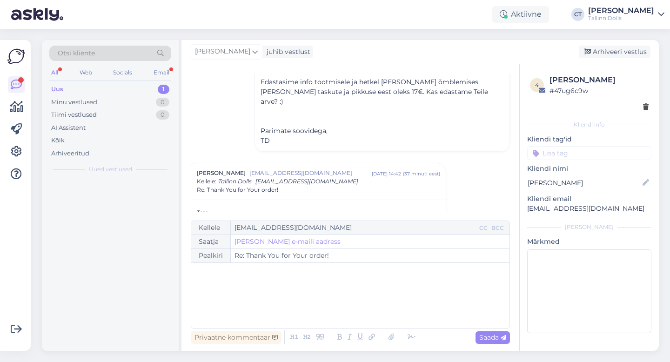
scroll to position [1426, 0]
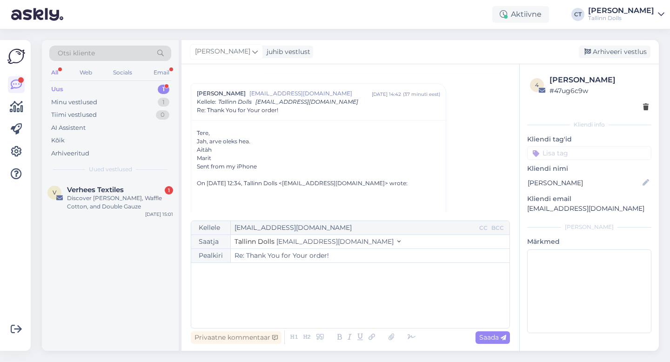
click at [371, 305] on div "﻿" at bounding box center [350, 296] width 309 height 56
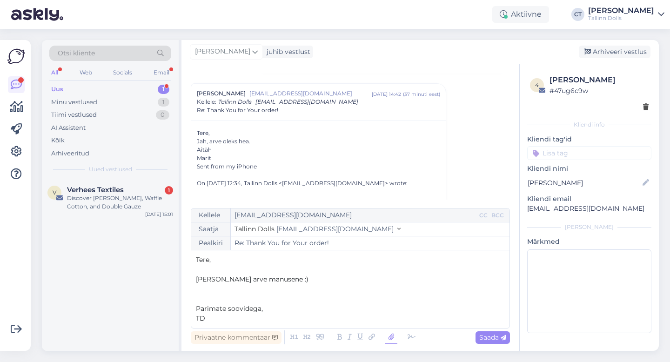
click at [387, 338] on icon at bounding box center [391, 337] width 12 height 13
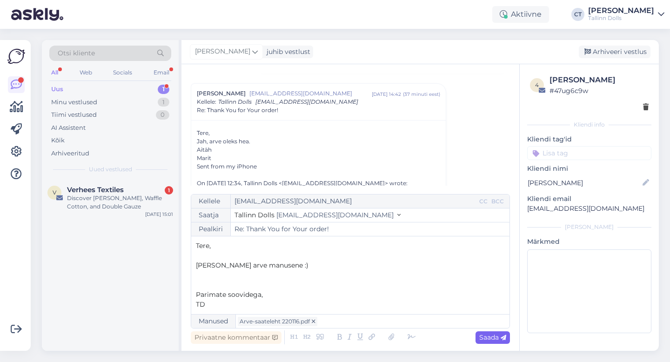
click at [499, 331] on div "Saada" at bounding box center [492, 337] width 34 height 13
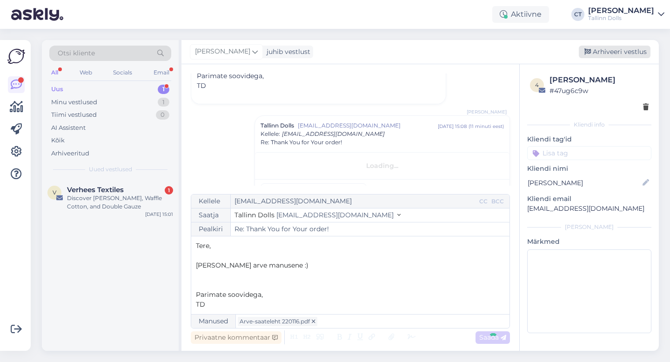
type input "Re: Re: Thank You for Your order!"
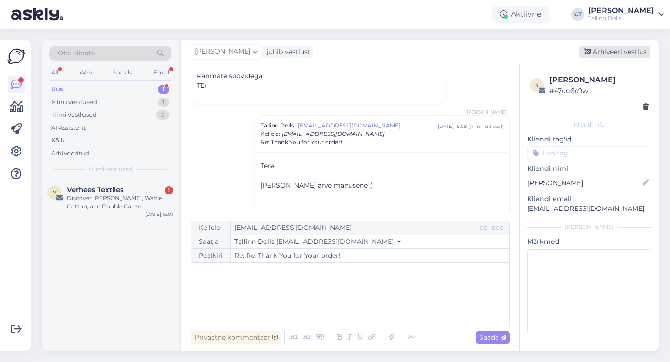
click at [626, 54] on div "Arhiveeri vestlus" at bounding box center [615, 52] width 72 height 13
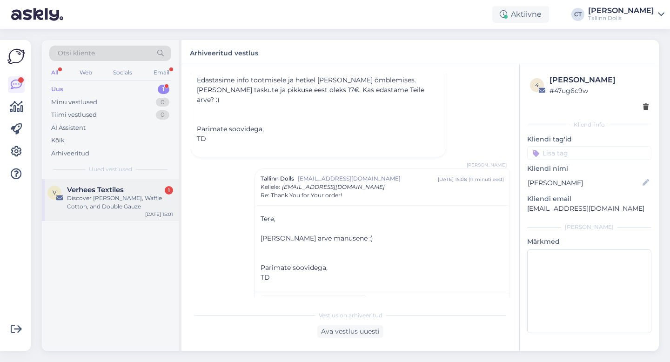
click at [122, 199] on div "Discover [PERSON_NAME], Waffle Cotton, and Double Gauze" at bounding box center [120, 202] width 106 height 17
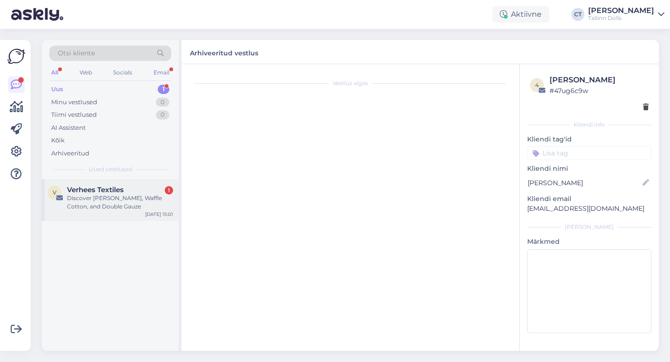
scroll to position [2288, 0]
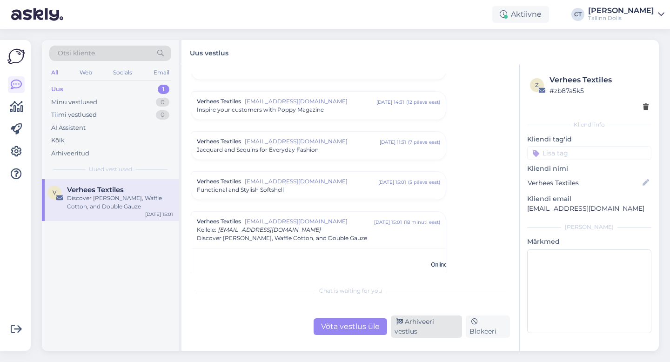
click at [419, 329] on div "Arhiveeri vestlus" at bounding box center [426, 326] width 71 height 22
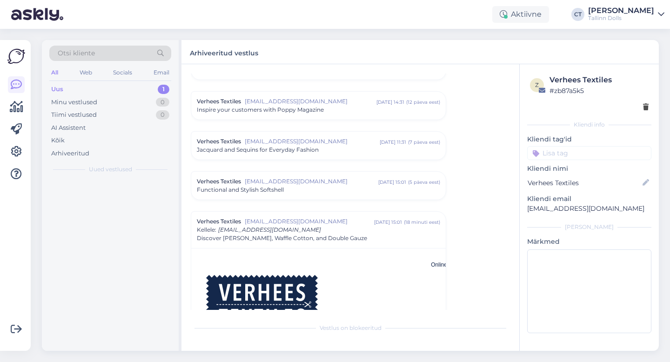
scroll to position [2426, 0]
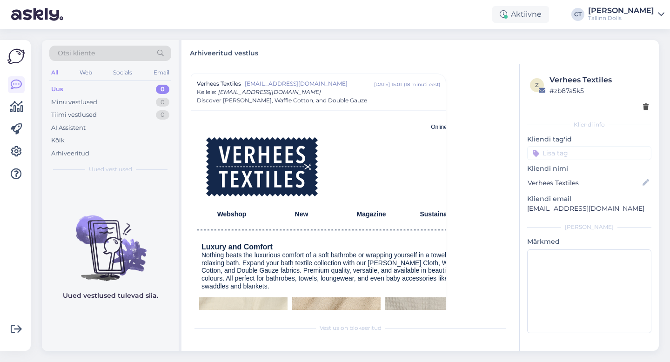
click at [74, 89] on div "Uus 0" at bounding box center [110, 89] width 122 height 13
